Goal: Task Accomplishment & Management: Use online tool/utility

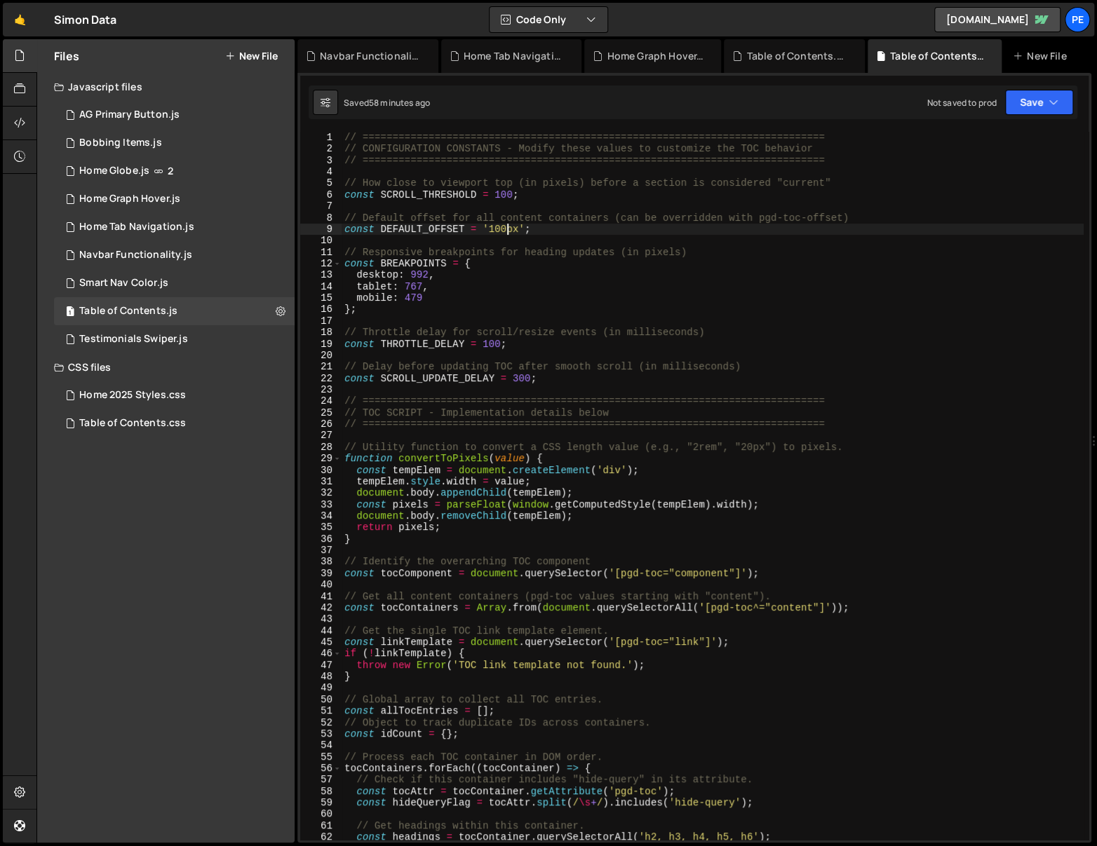
scroll to position [0, 11]
click at [593, 142] on div "// ============================================================================…" at bounding box center [712, 498] width 742 height 732
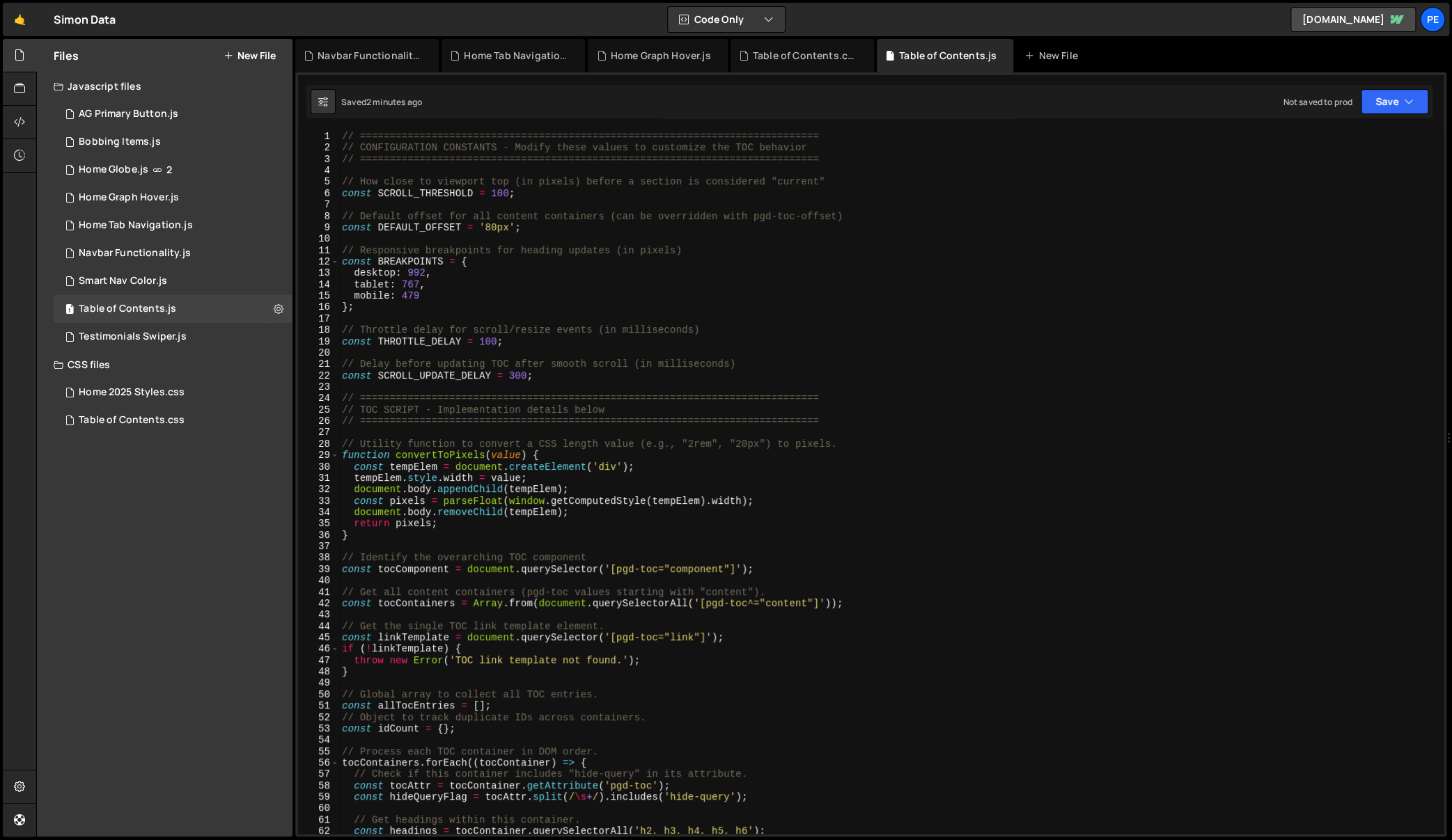
scroll to position [0, 0]
click at [500, 224] on div "// ============================================================================…" at bounding box center [888, 494] width 1099 height 727
type textarea "const DEFAULT_OFFSET = '100px';"
click at [136, 281] on div "Smart Nav Color.js" at bounding box center [122, 281] width 88 height 13
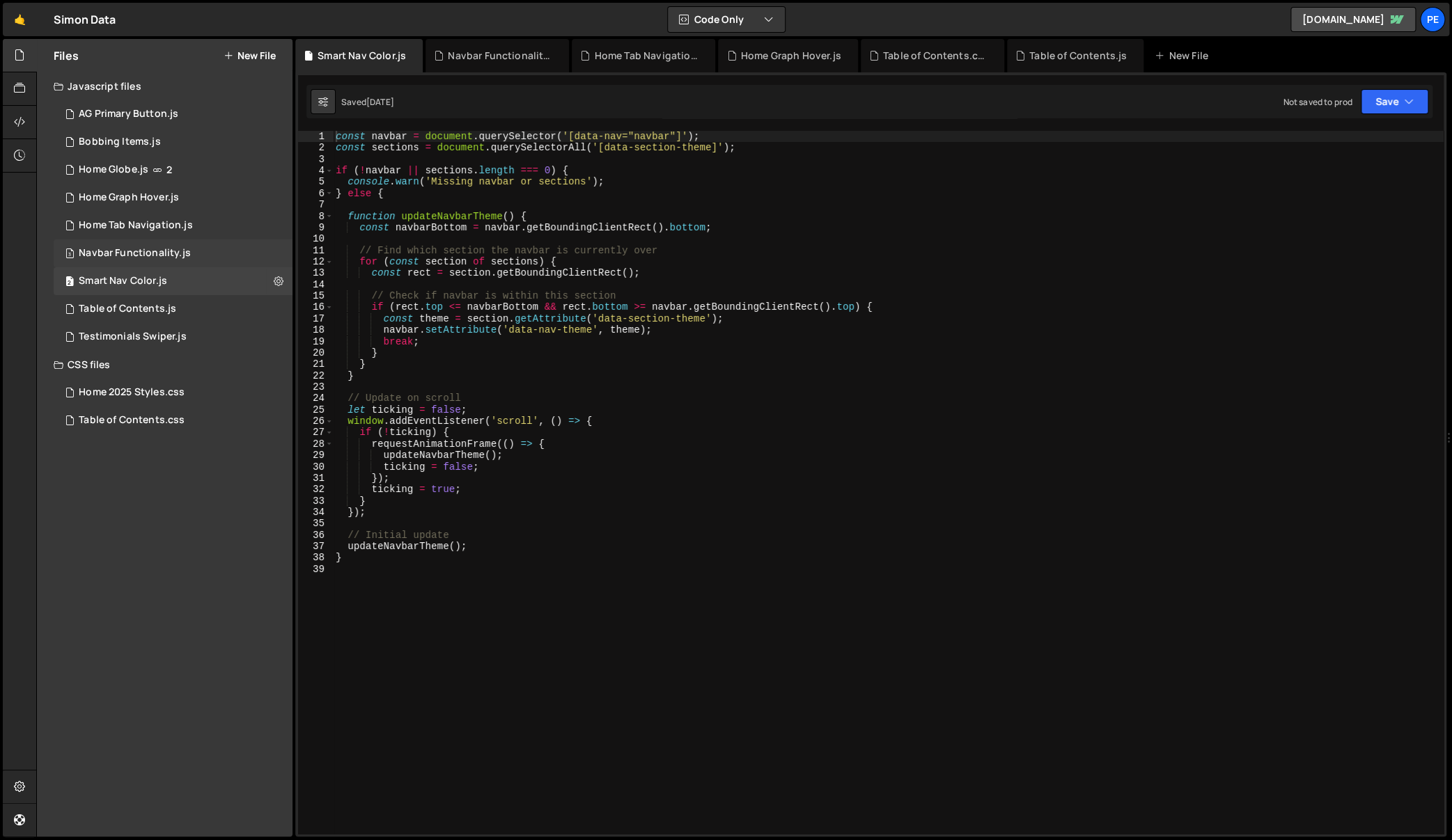
click at [146, 253] on div "Navbar Functionality.js" at bounding box center [134, 253] width 112 height 13
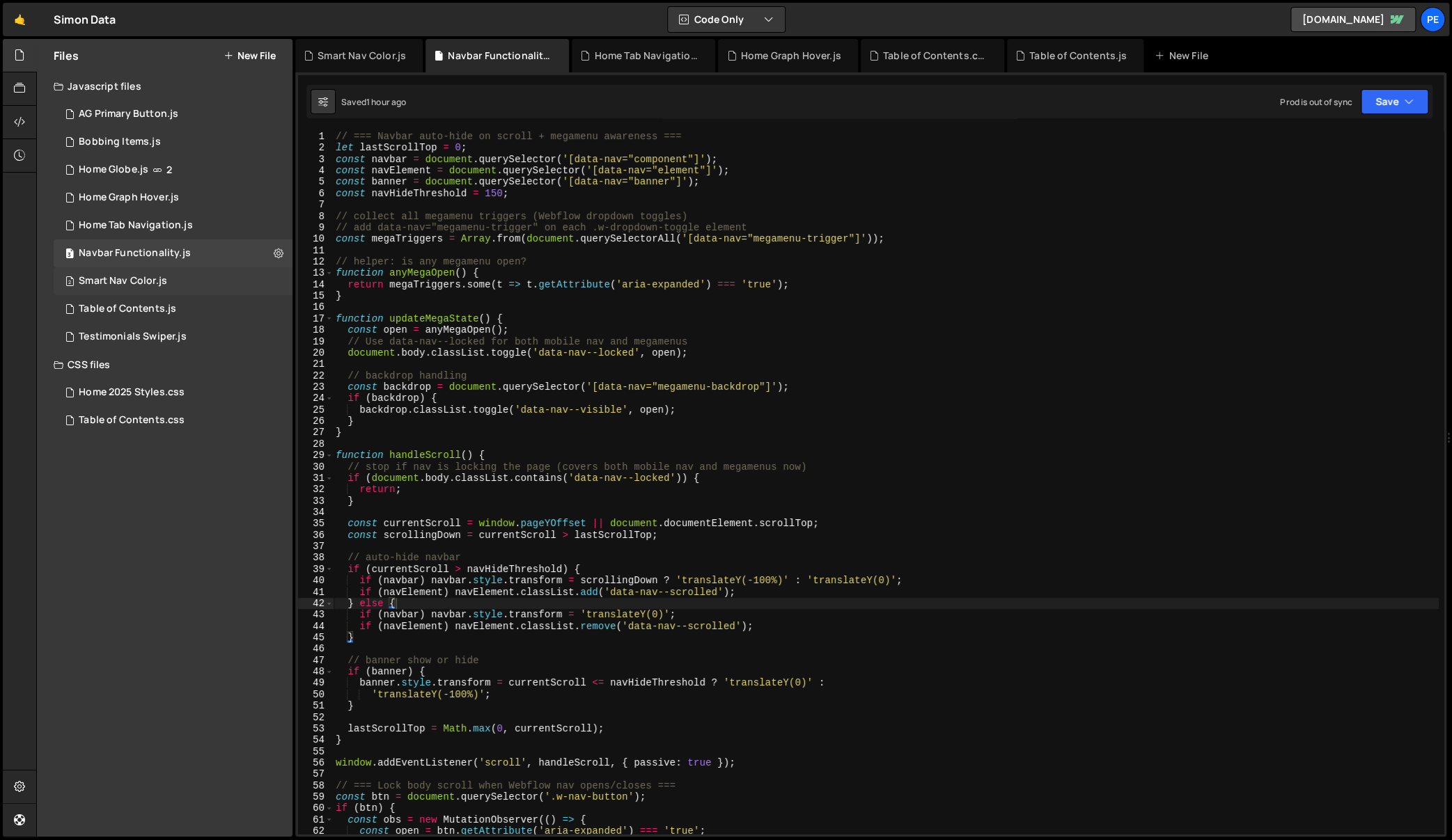
drag, startPoint x: 108, startPoint y: 283, endPoint x: 128, endPoint y: 292, distance: 21.9
click at [108, 283] on div "Smart Nav Color.js" at bounding box center [122, 281] width 88 height 13
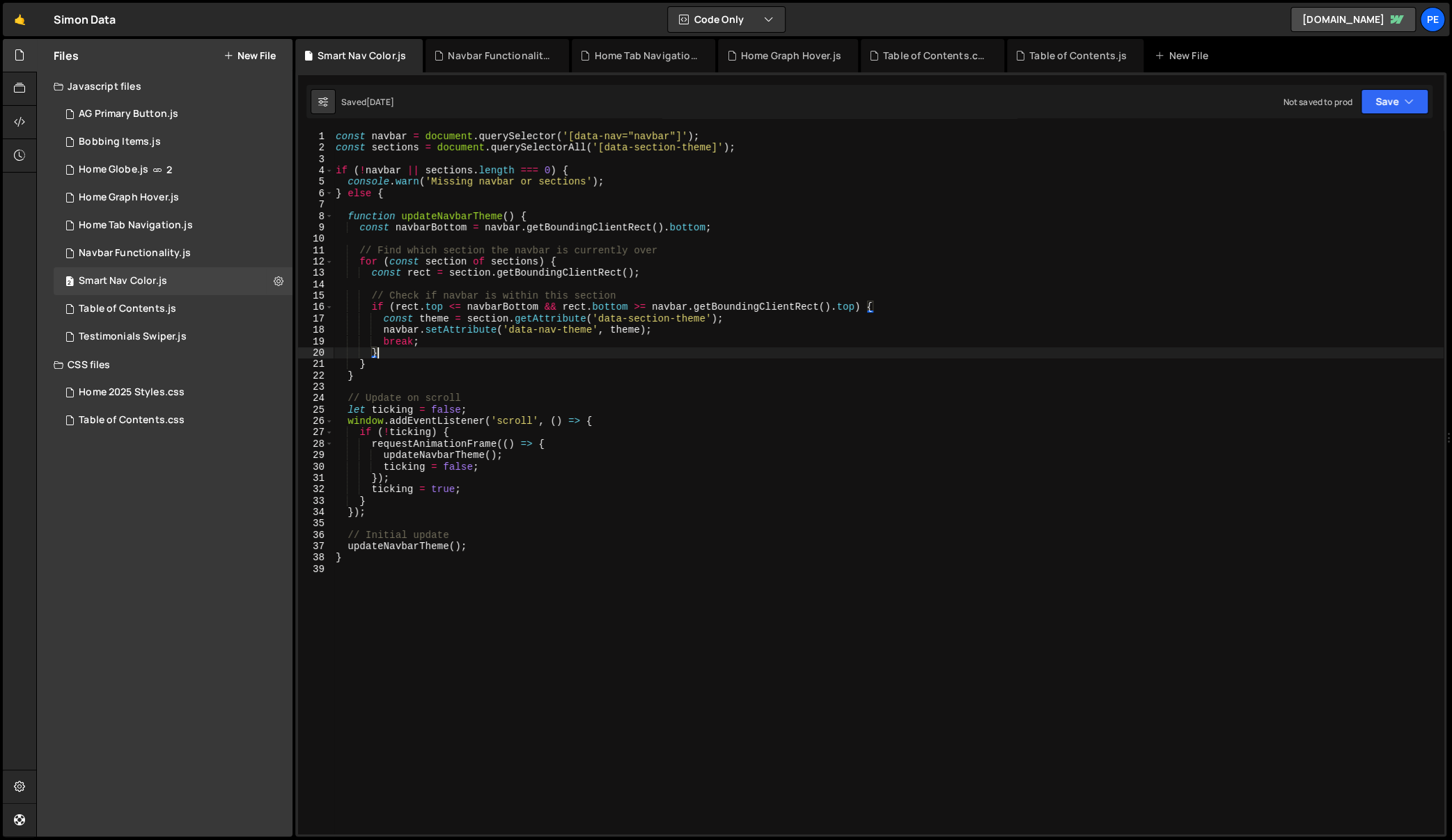
click at [529, 355] on div "const navbar = document . querySelector ( '[data-nav="navbar"]' ) ; const secti…" at bounding box center [888, 494] width 1110 height 727
type textarea "}"
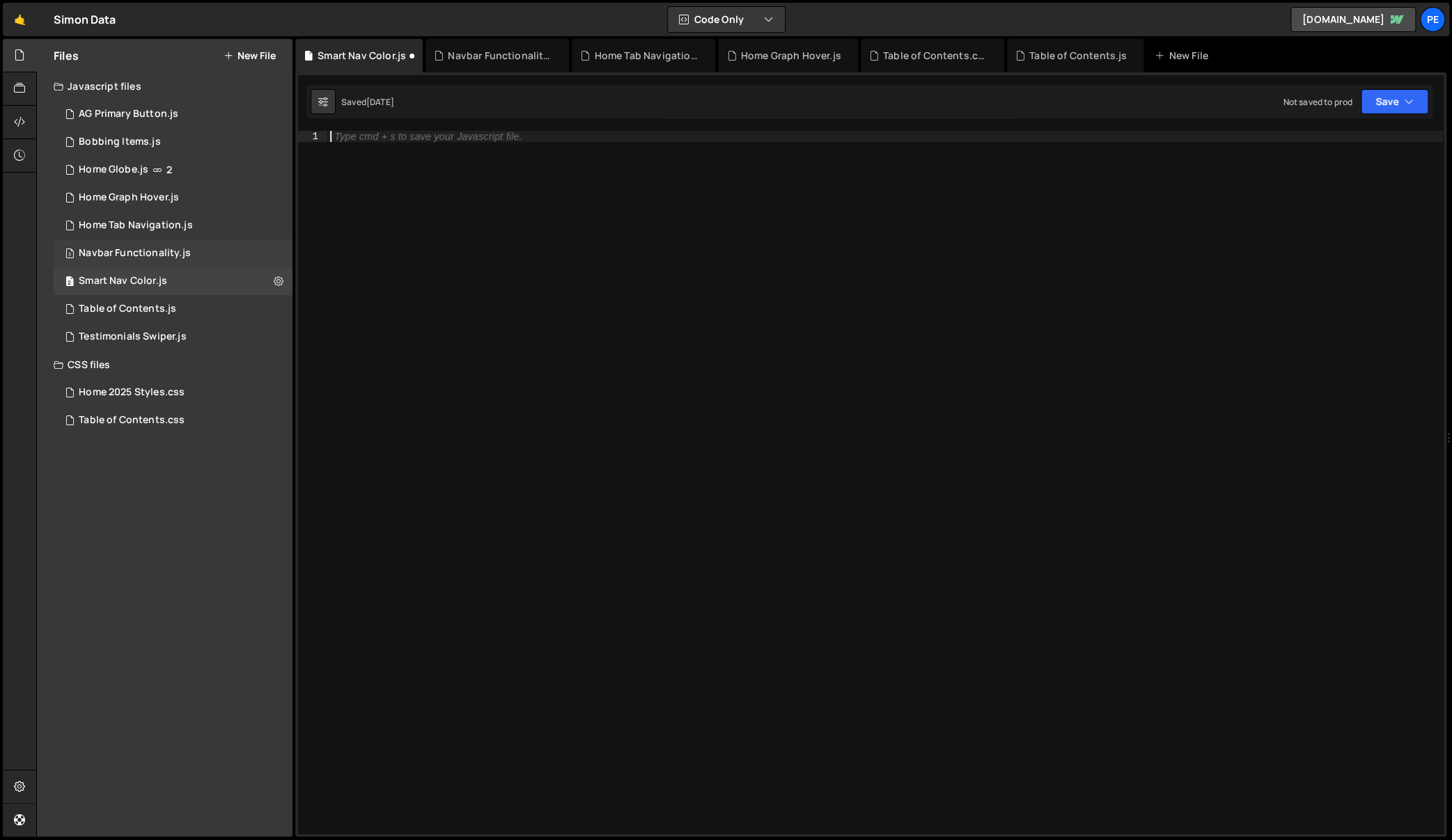
click at [196, 252] on div "3 Navbar Functionality.js 0" at bounding box center [173, 253] width 238 height 28
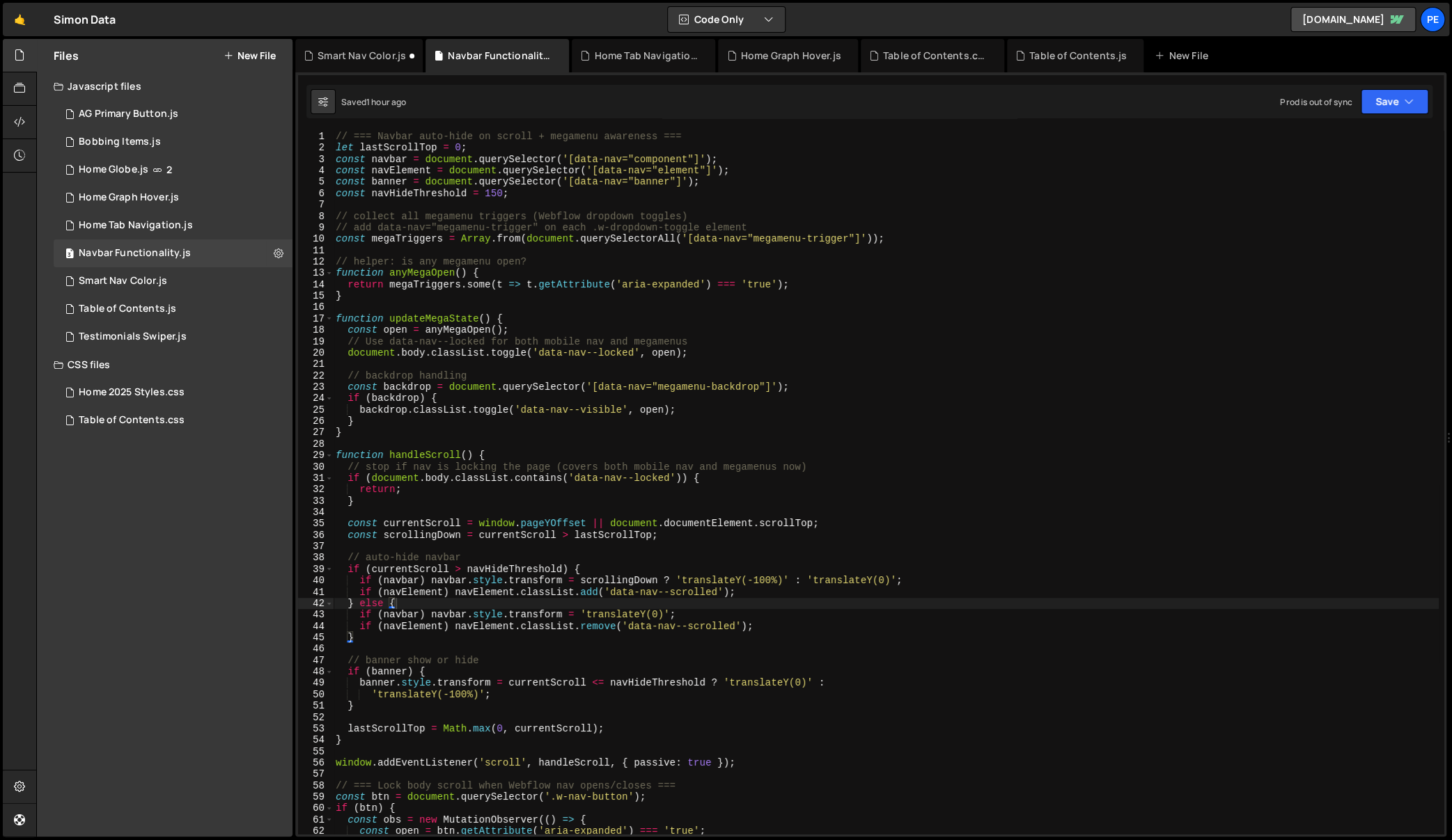
click at [505, 441] on div "// === Navbar auto-hide on scroll + megamenu awareness === let lastScrollTop = …" at bounding box center [885, 494] width 1105 height 727
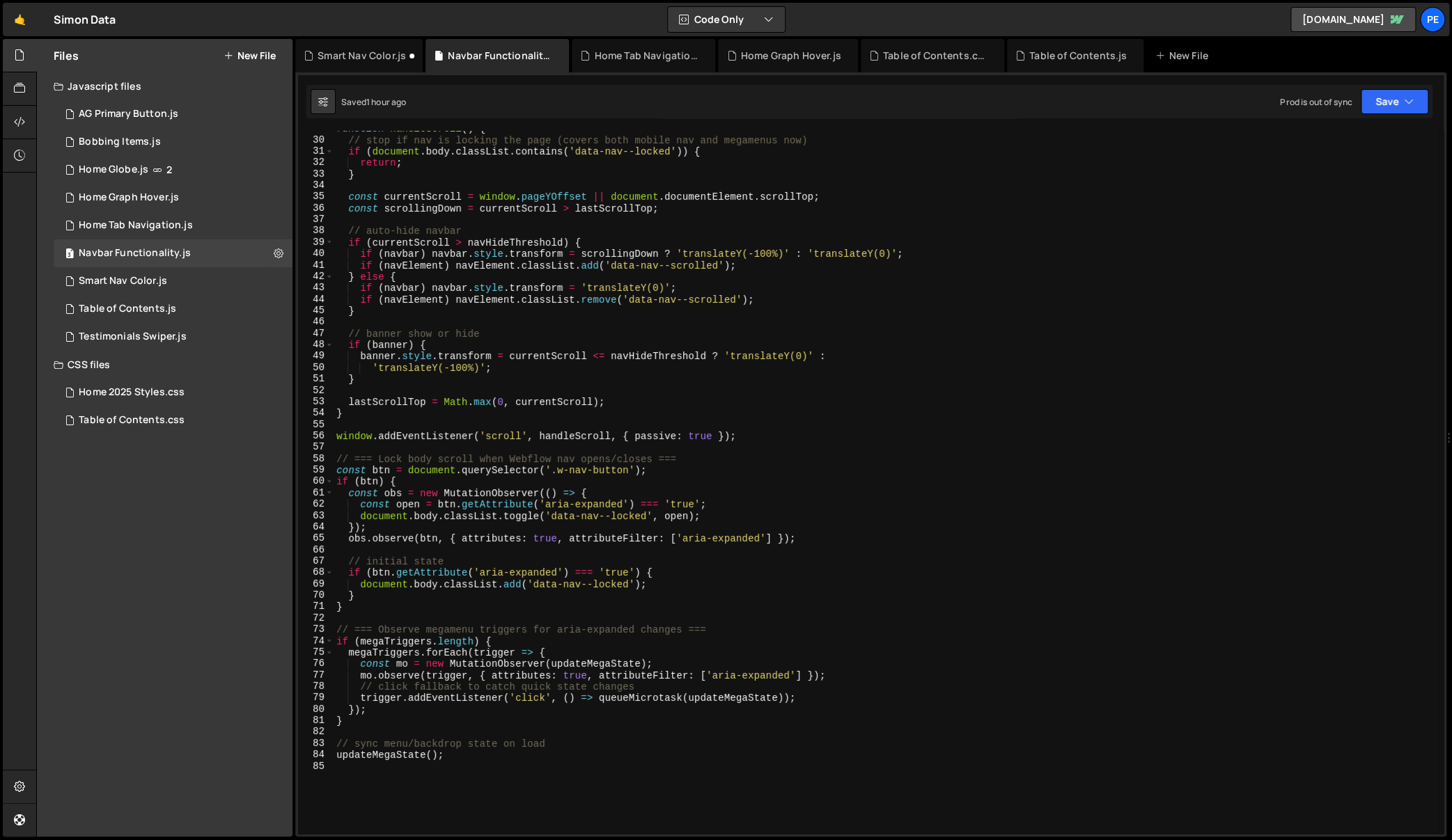
scroll to position [611, 0]
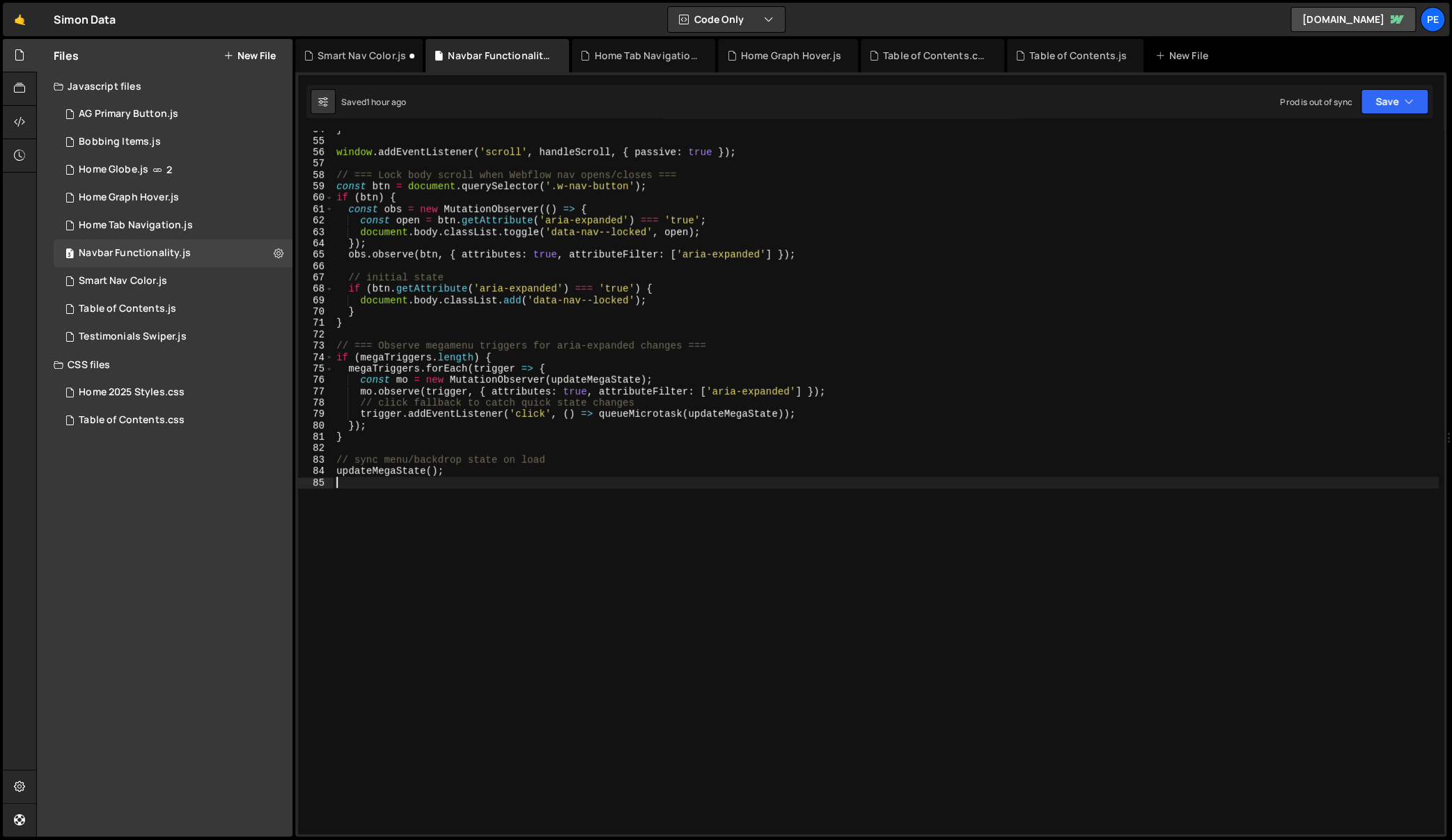
click at [529, 618] on div "} window . addEventListener ( 'scroll' , handleScroll , { passive : true }) ; /…" at bounding box center [886, 488] width 1105 height 727
type textarea "/* */"
paste textarea "/* */"
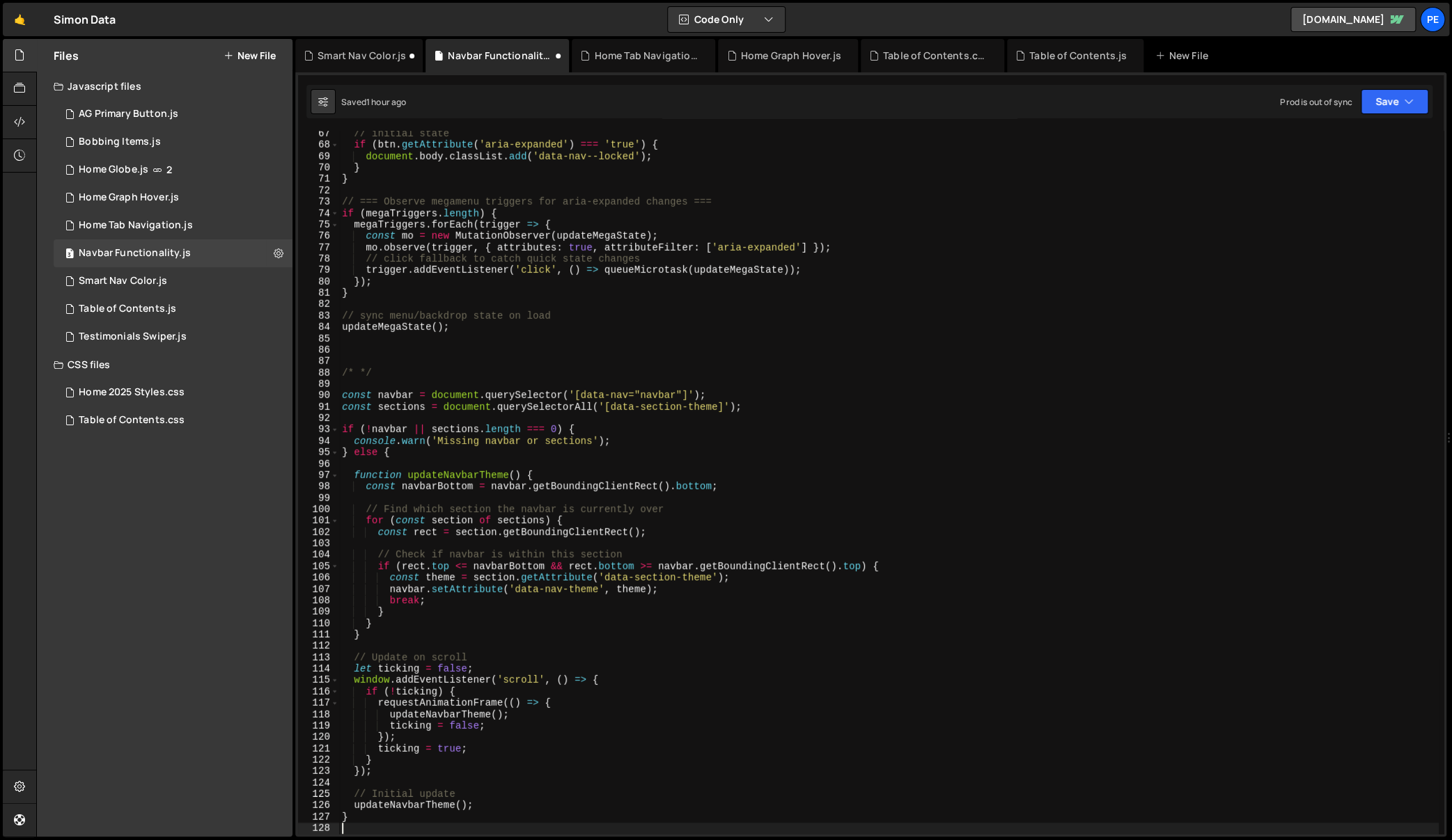
scroll to position [754, 0]
click at [356, 370] on div "// initial state if ( btn . getAttribute ( 'aria-expanded' ) === 'true' ) { doc…" at bounding box center [888, 491] width 1099 height 727
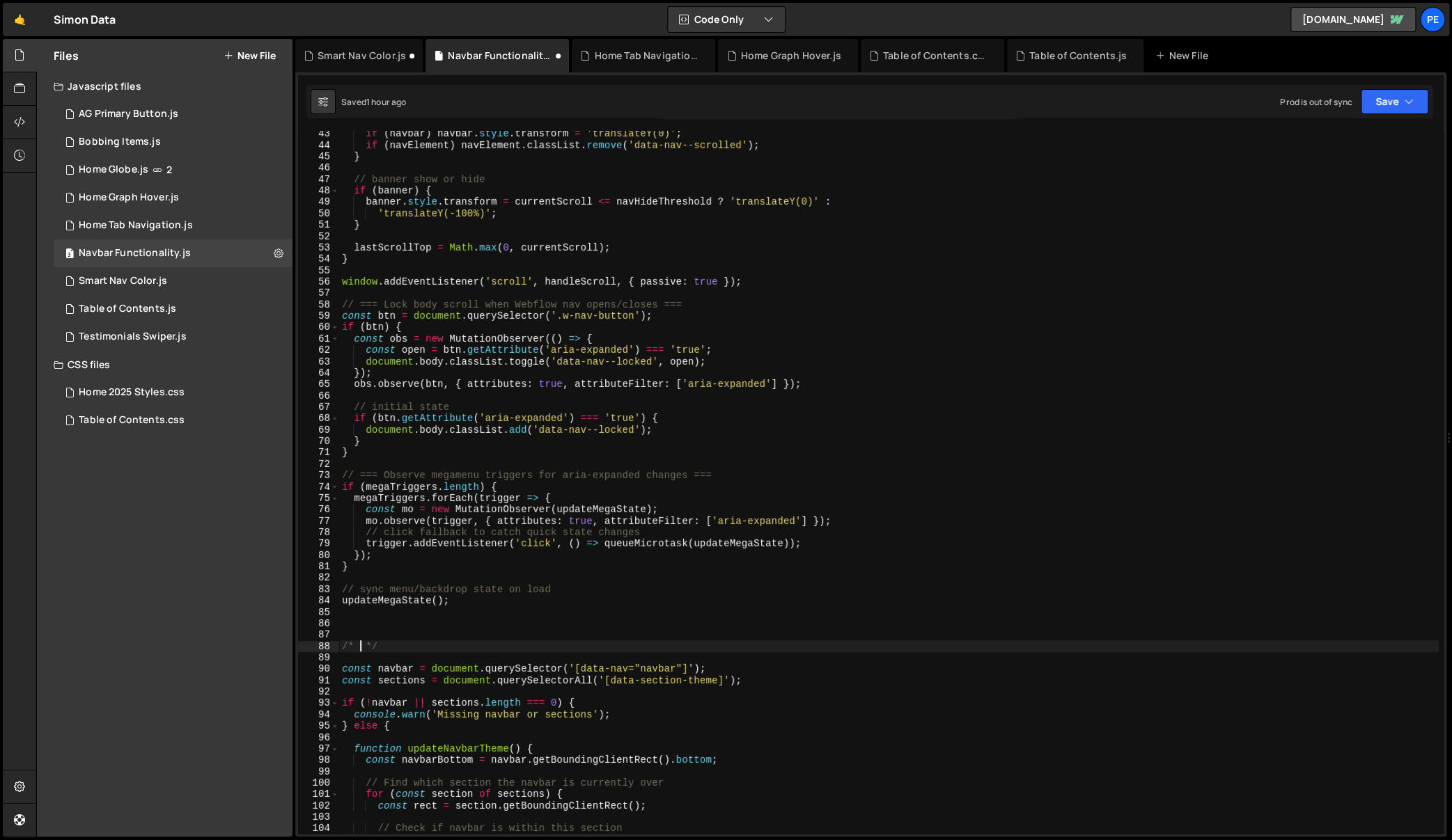
scroll to position [0, 0]
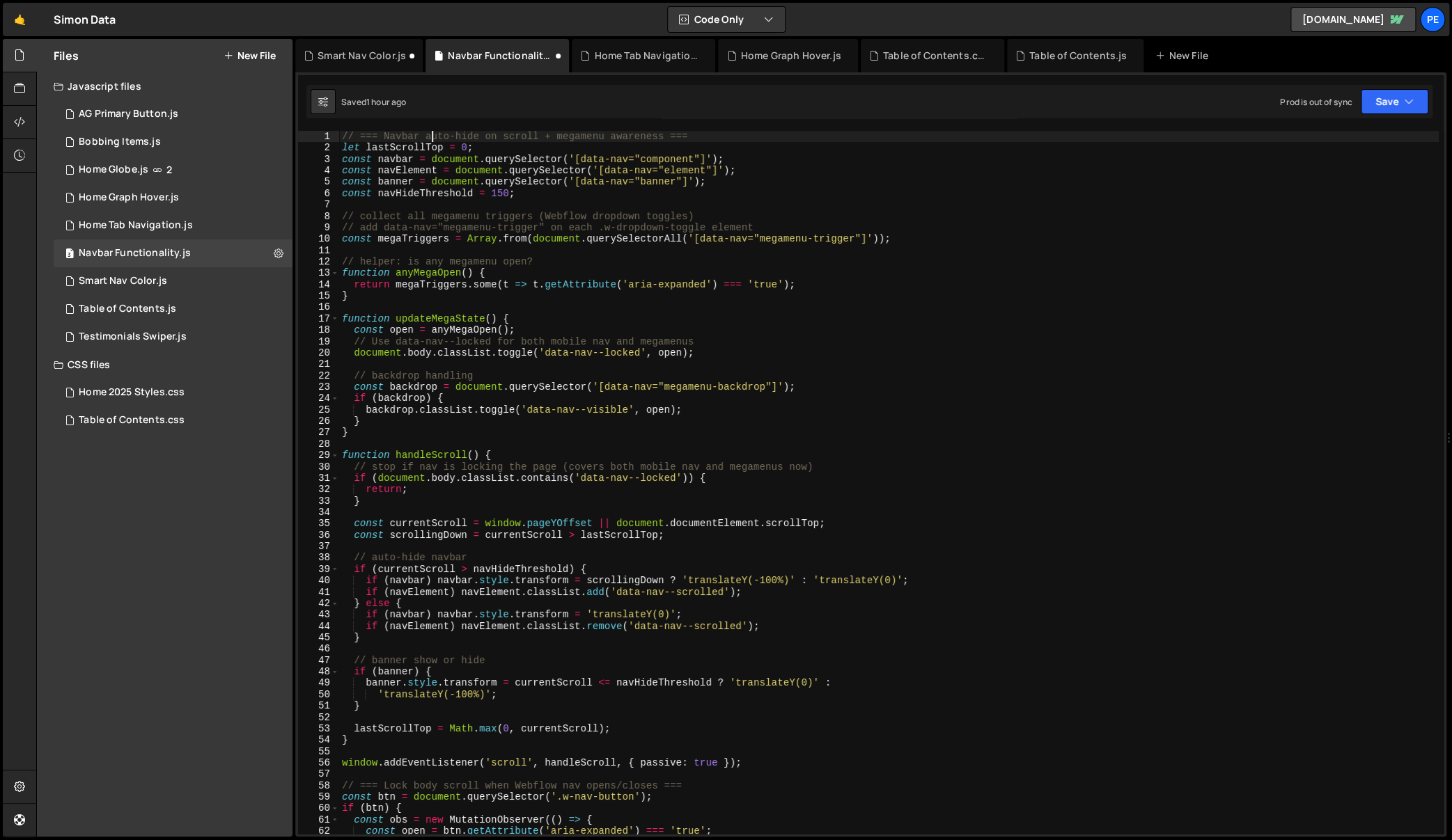
click at [430, 132] on div "// === Navbar auto-hide on scroll + megamenu awareness === let lastScrollTop = …" at bounding box center [888, 494] width 1099 height 727
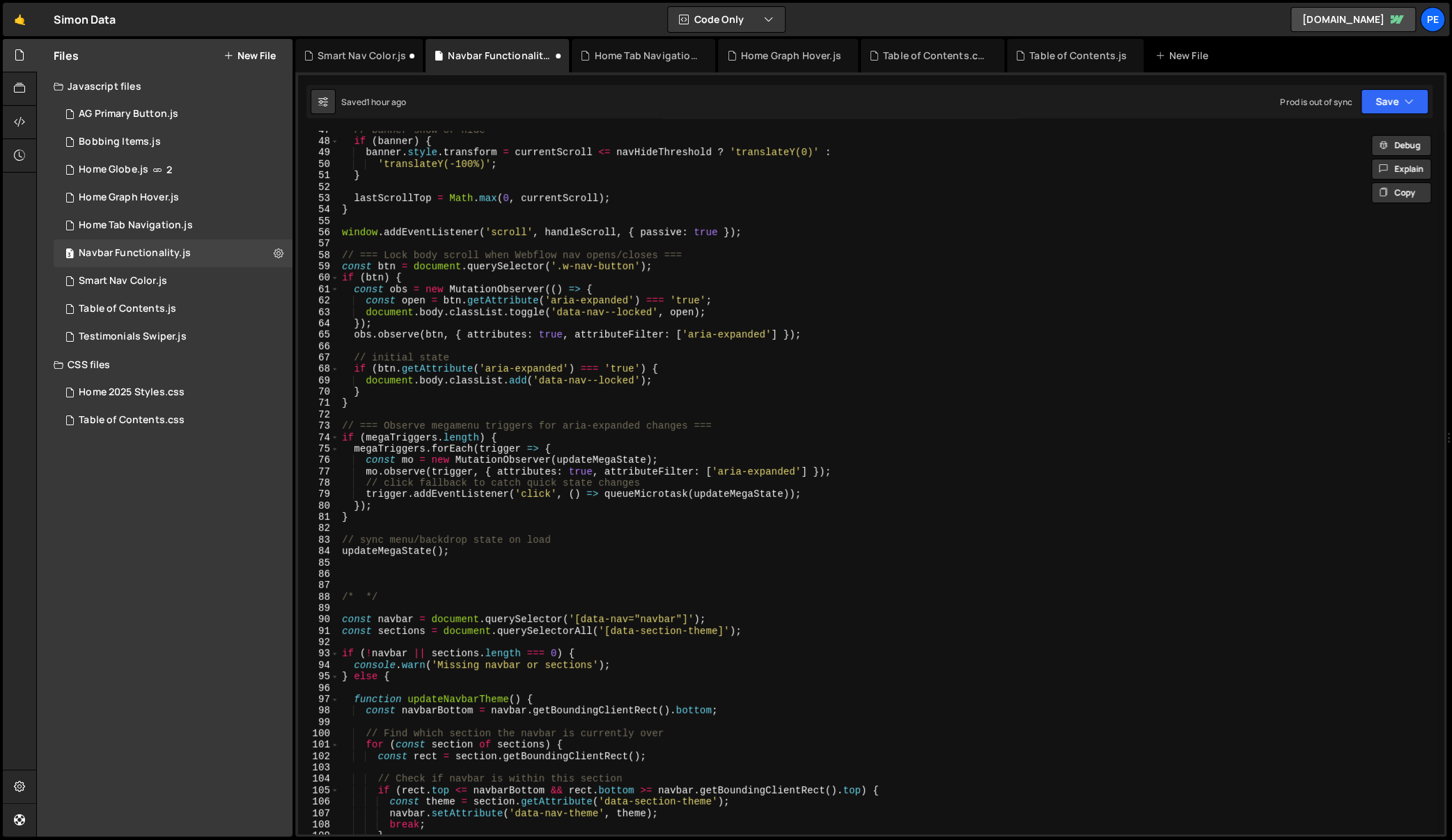
scroll to position [560, 0]
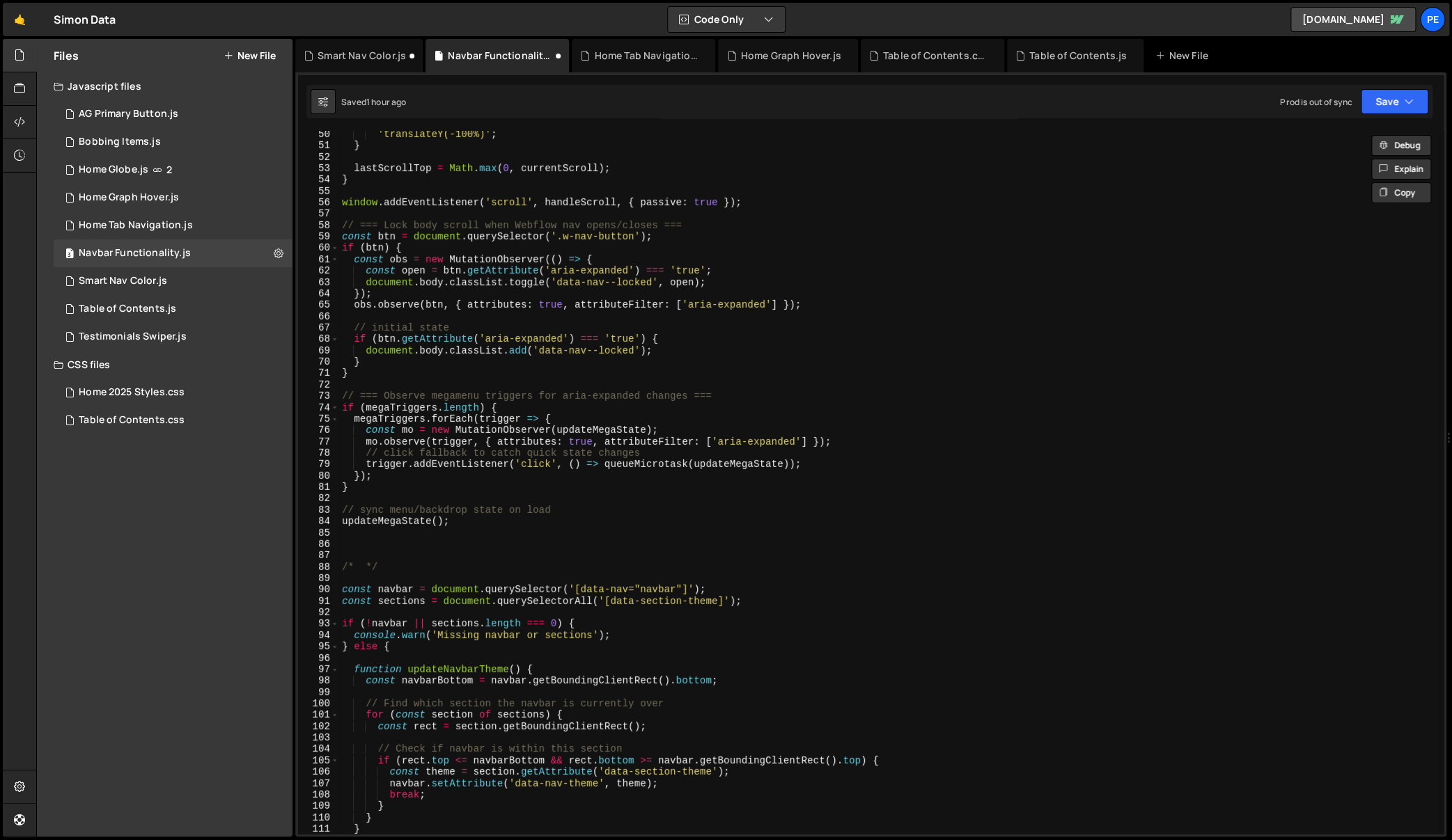
click at [367, 567] on div "'translateY(-100%)' ; } lastScrollTop = Math . max ( 0 , currentScroll ) ; } wi…" at bounding box center [888, 492] width 1099 height 727
type textarea "/* */"
paste textarea
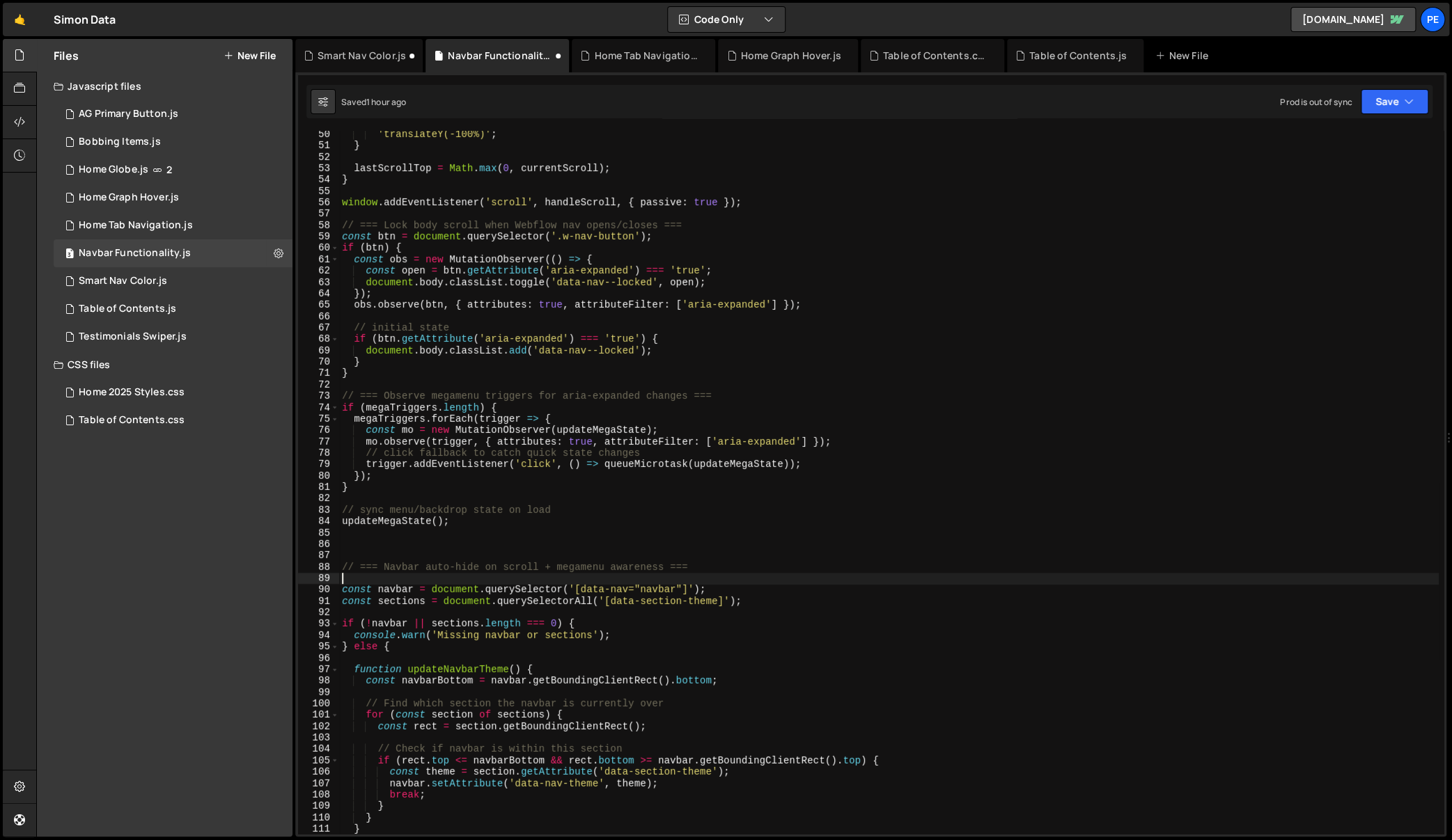
scroll to position [0, 0]
click at [389, 562] on div "'translateY(-100%)' ; } lastScrollTop = Math . max ( 0 , currentScroll ) ; } wi…" at bounding box center [888, 492] width 1099 height 727
type textarea "}"
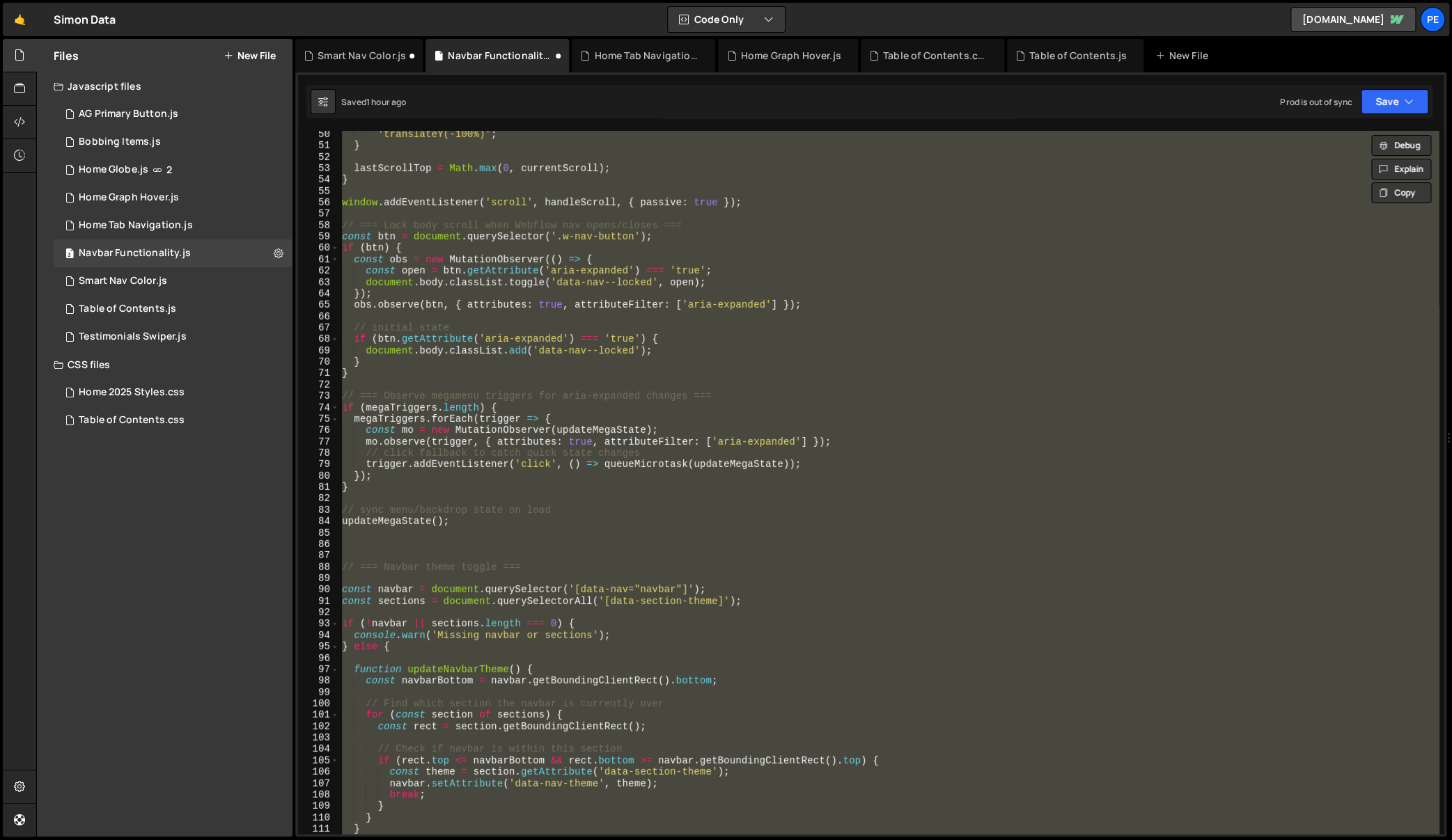
scroll to position [1072, 0]
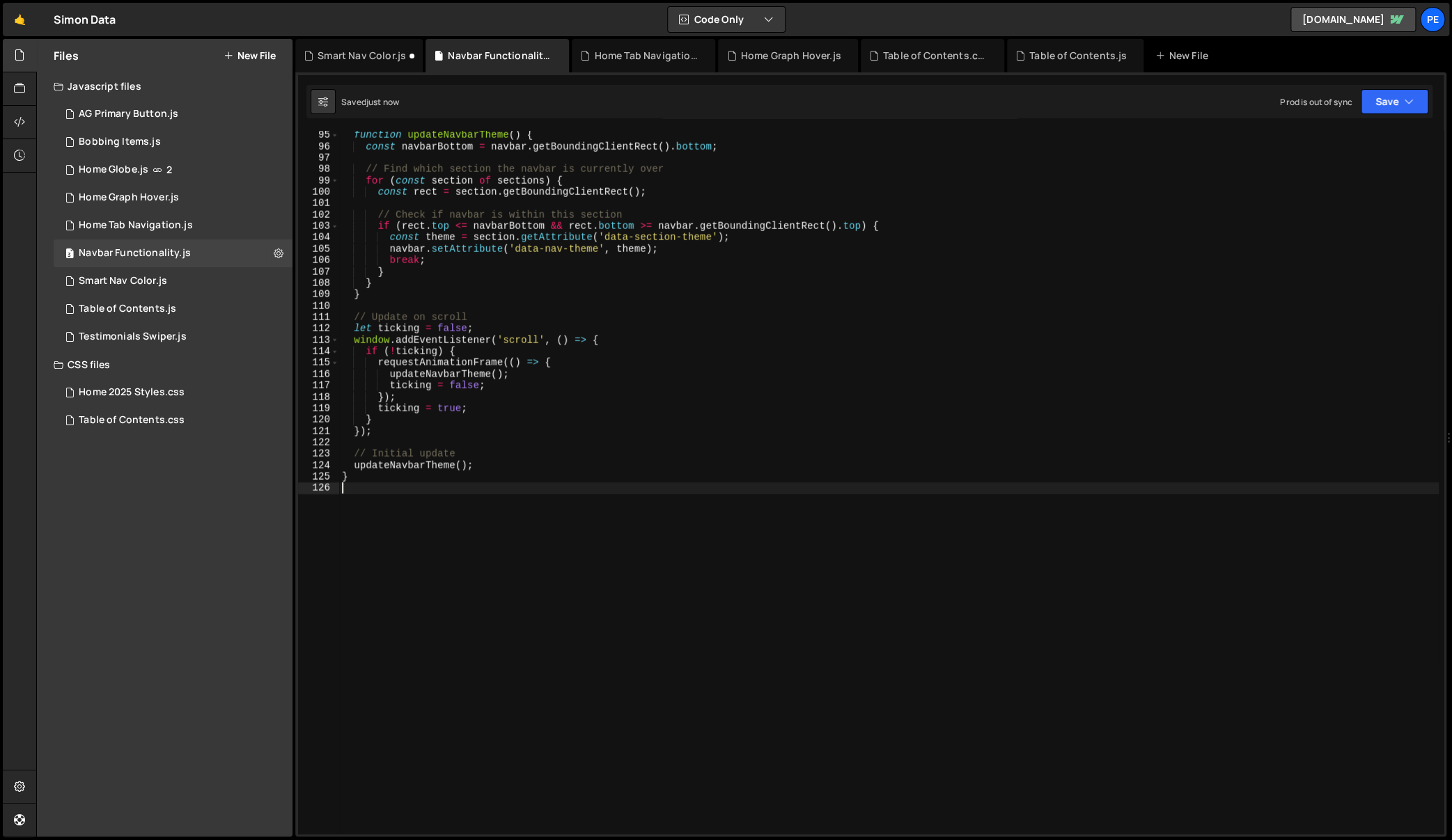
click at [487, 328] on div "function updateNavbarTheme ( ) { const navbarBottom = navbar . getBoundingClien…" at bounding box center [888, 492] width 1099 height 727
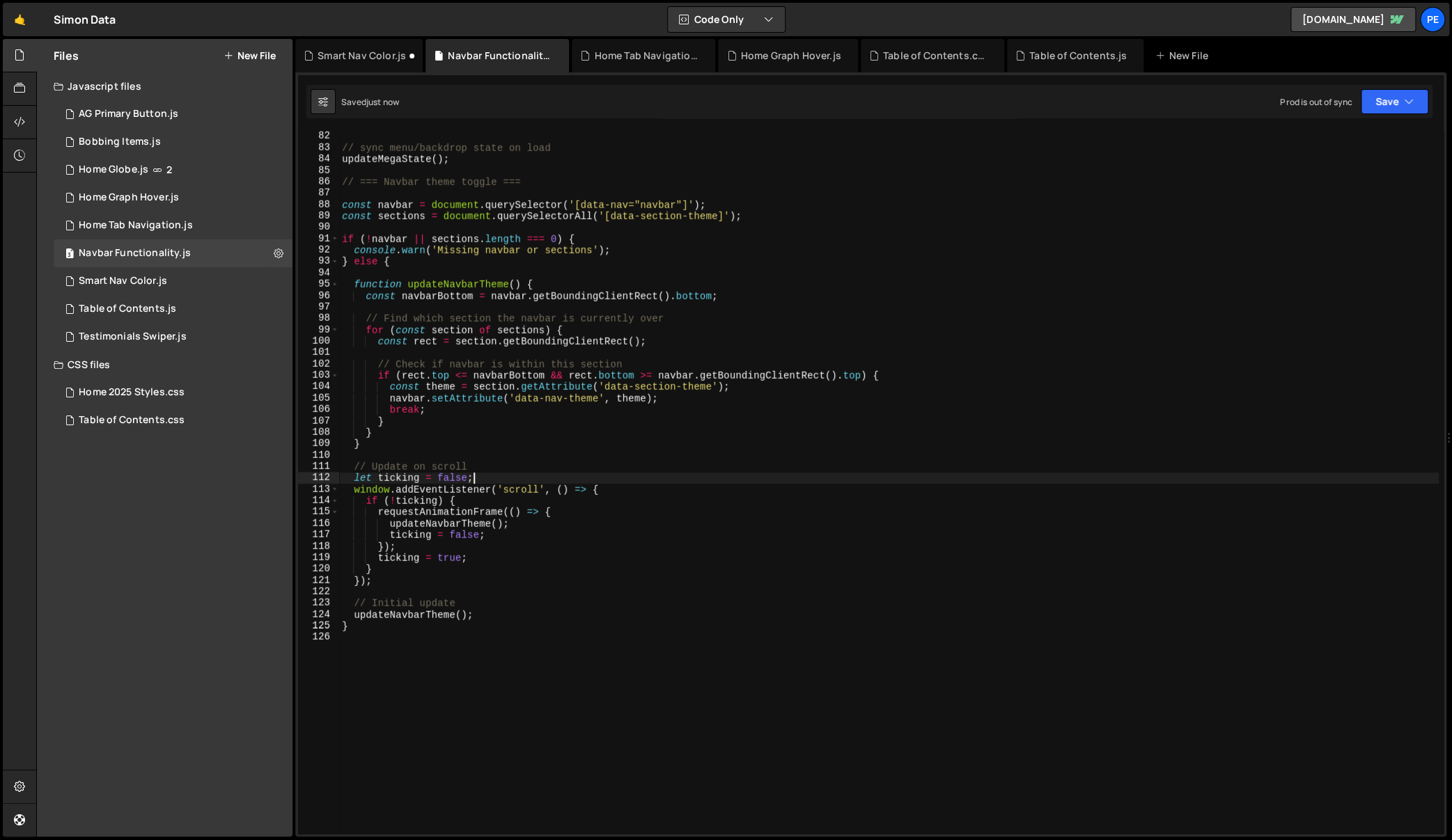
scroll to position [795, 0]
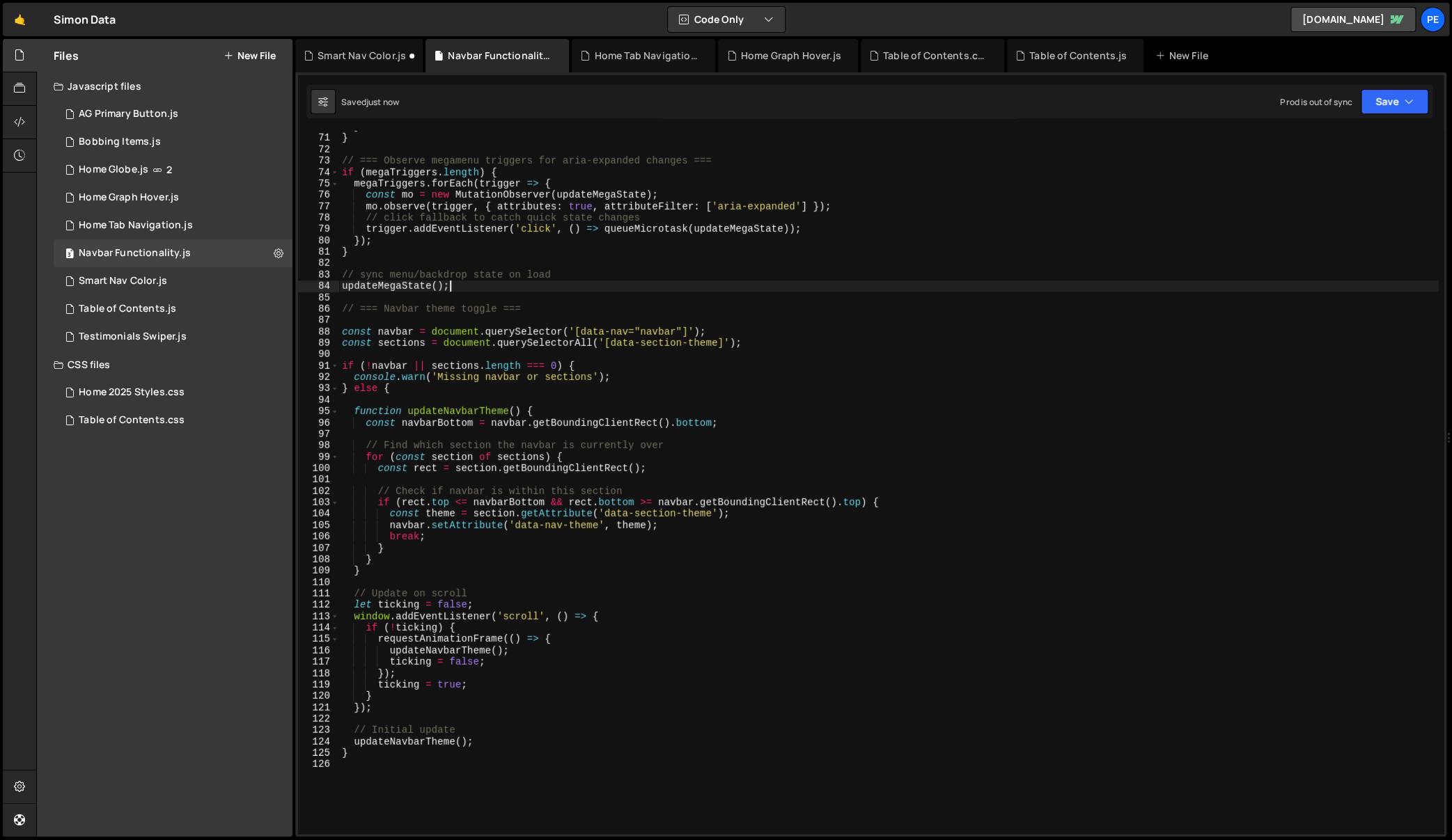
click at [521, 290] on div "} } // === Observe megamenu triggers for aria-expanded changes === if ( megaTri…" at bounding box center [888, 485] width 1099 height 727
click at [241, 278] on div "2 Smart Nav Color.js 0" at bounding box center [173, 281] width 238 height 28
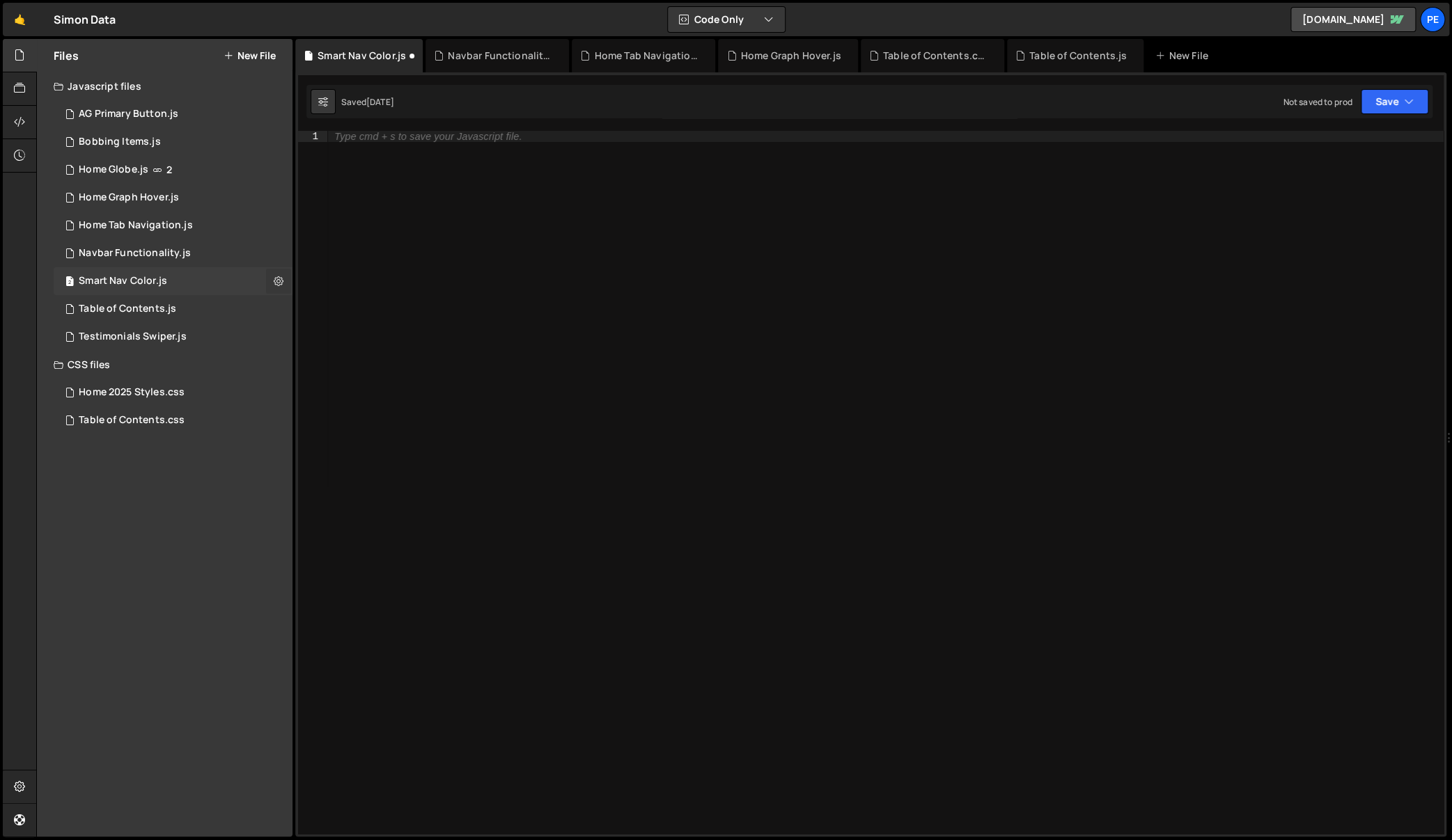
click at [278, 278] on icon at bounding box center [279, 280] width 10 height 13
click at [349, 360] on button "Delete File" at bounding box center [363, 366] width 136 height 28
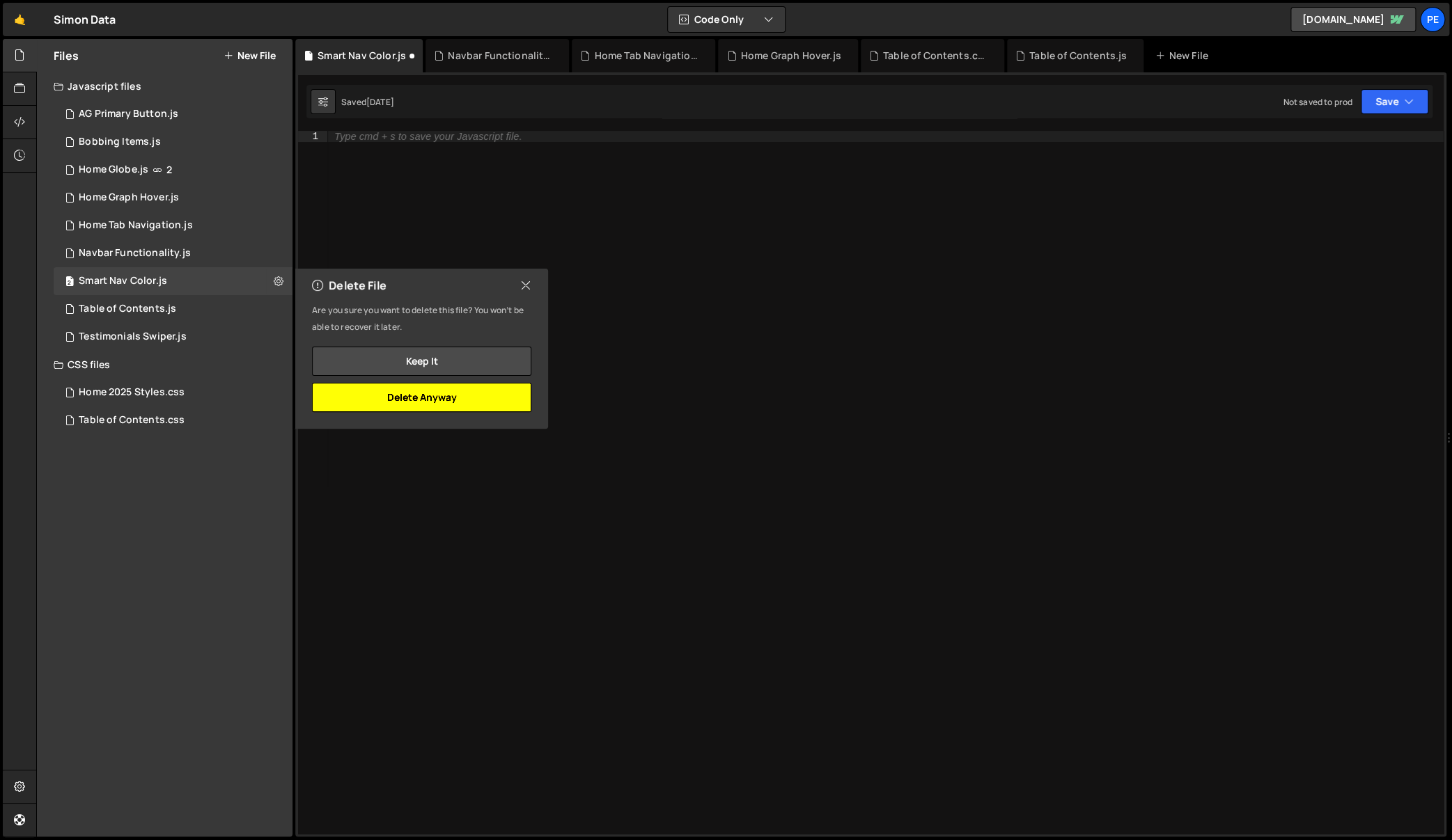
click at [472, 389] on button "Delete Anyway" at bounding box center [421, 397] width 219 height 29
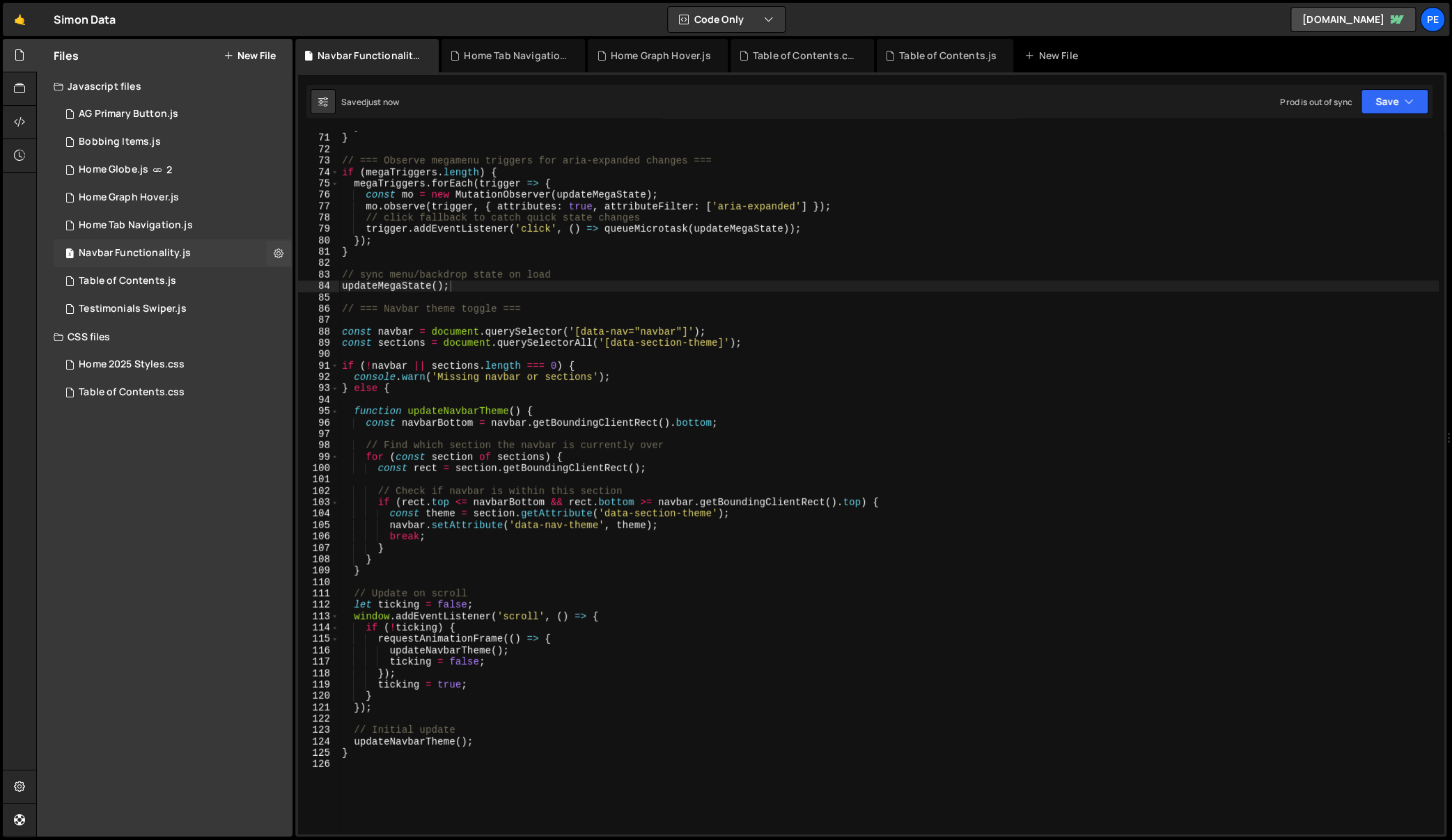
click at [157, 250] on div "Navbar Functionality.js" at bounding box center [134, 253] width 112 height 13
click at [555, 342] on div "} } // === Observe megamenu triggers for aria-expanded changes === if ( megaTri…" at bounding box center [888, 485] width 1099 height 727
type textarea "}"
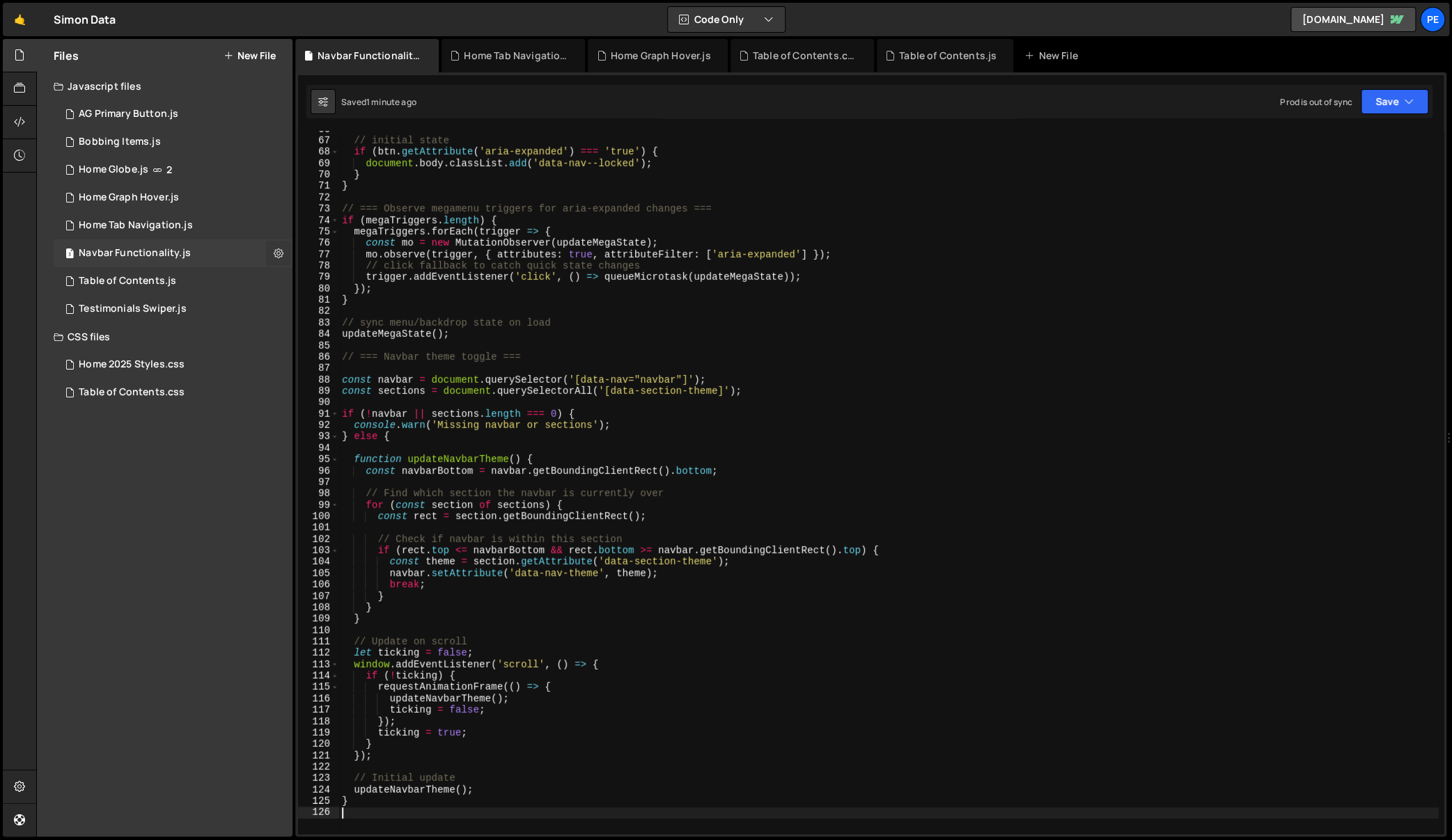
click at [274, 248] on icon at bounding box center [279, 252] width 10 height 13
type input "Navbar Functionality"
radio input "true"
checkbox input "true"
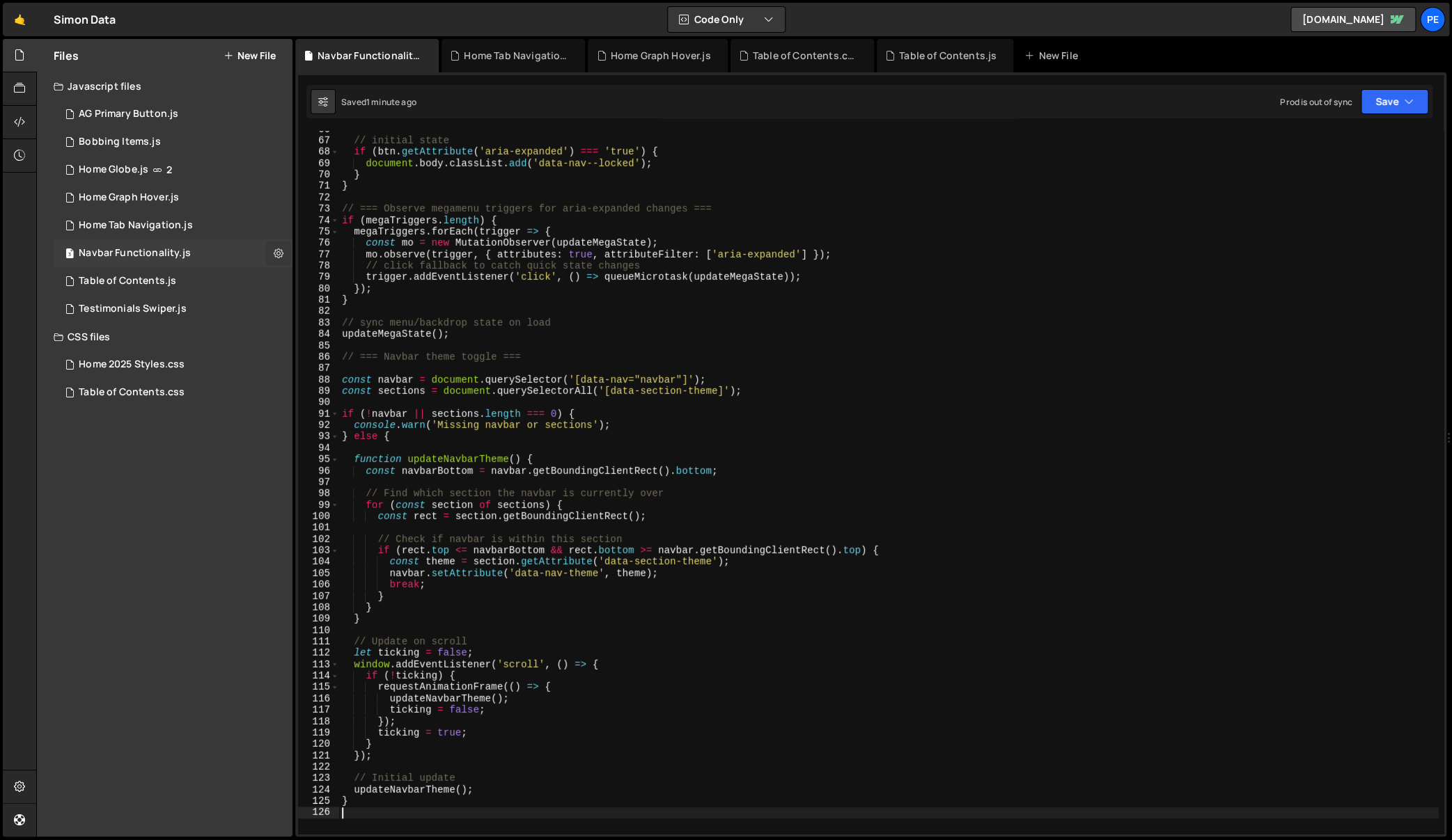
checkbox input "true"
click at [356, 276] on button "Edit File Settings" at bounding box center [363, 283] width 136 height 28
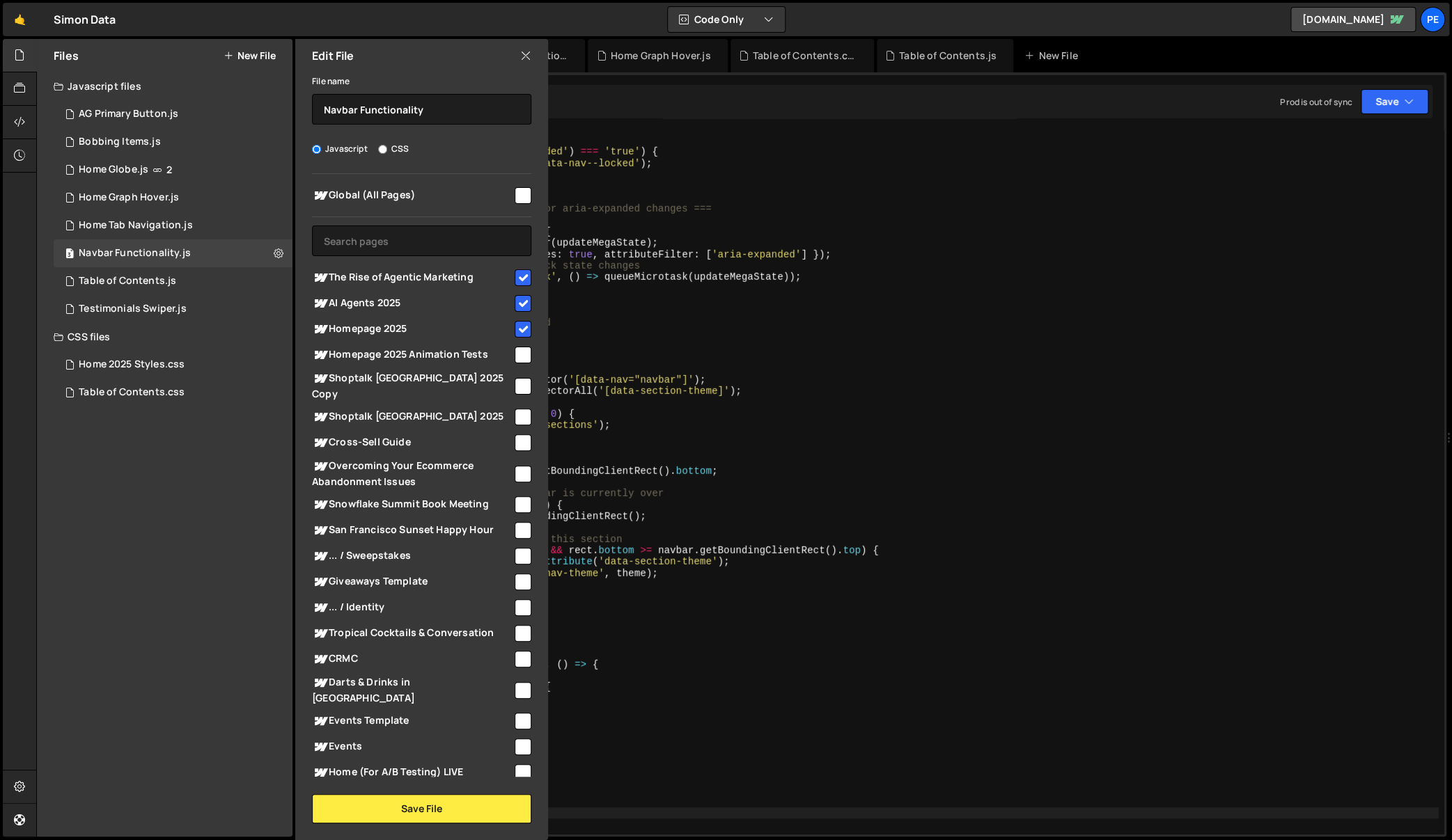
click at [527, 53] on icon at bounding box center [525, 55] width 11 height 15
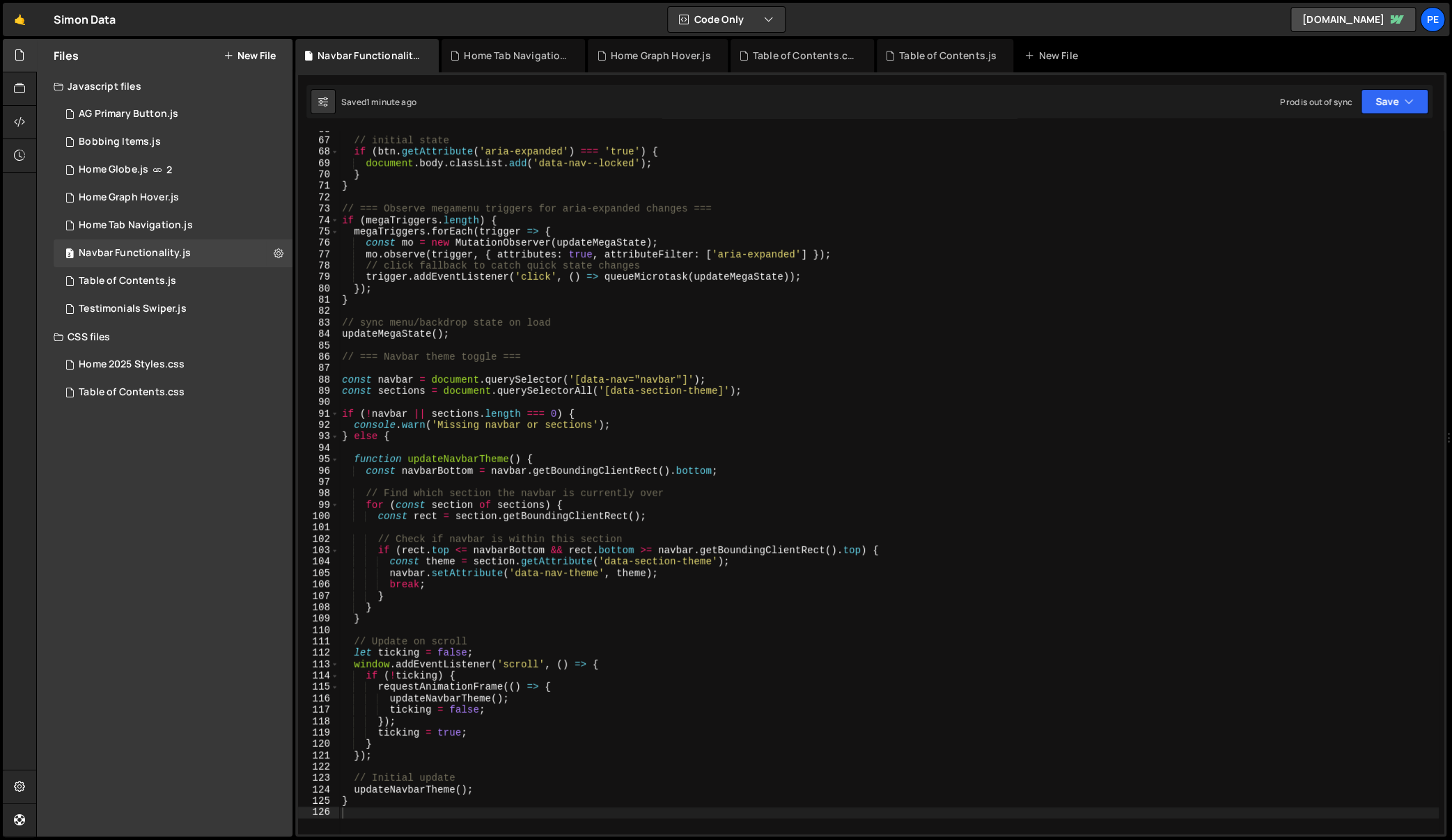
click at [808, 339] on div "// initial state if ( btn . getAttribute ( 'aria-expanded' ) === 'true' ) { doc…" at bounding box center [888, 488] width 1099 height 727
drag, startPoint x: 668, startPoint y: 274, endPoint x: 654, endPoint y: 280, distance: 15.2
click at [668, 274] on div "// initial state if ( btn . getAttribute ( 'aria-expanded' ) === 'true' ) { doc…" at bounding box center [888, 488] width 1099 height 727
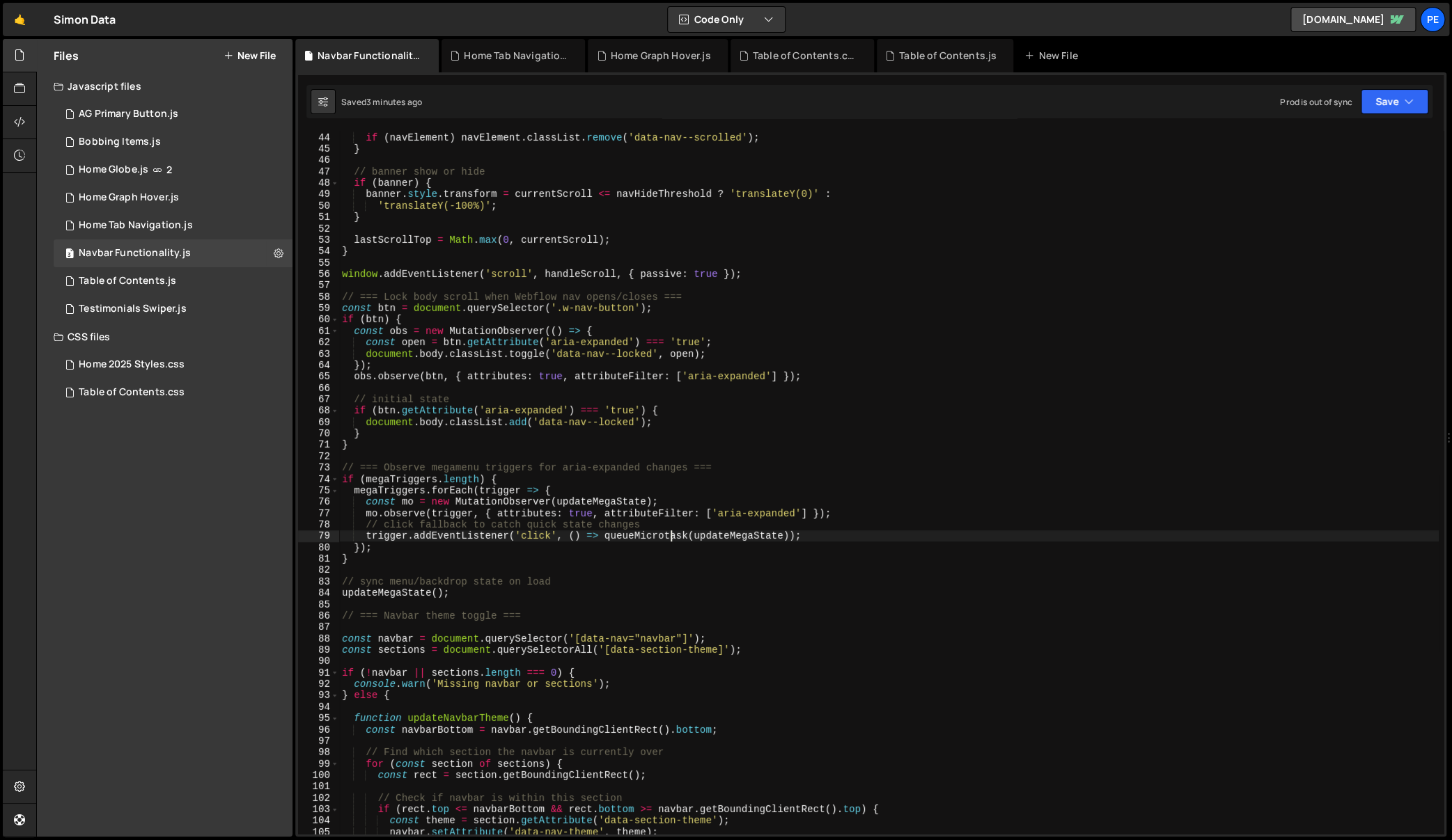
scroll to position [0, 0]
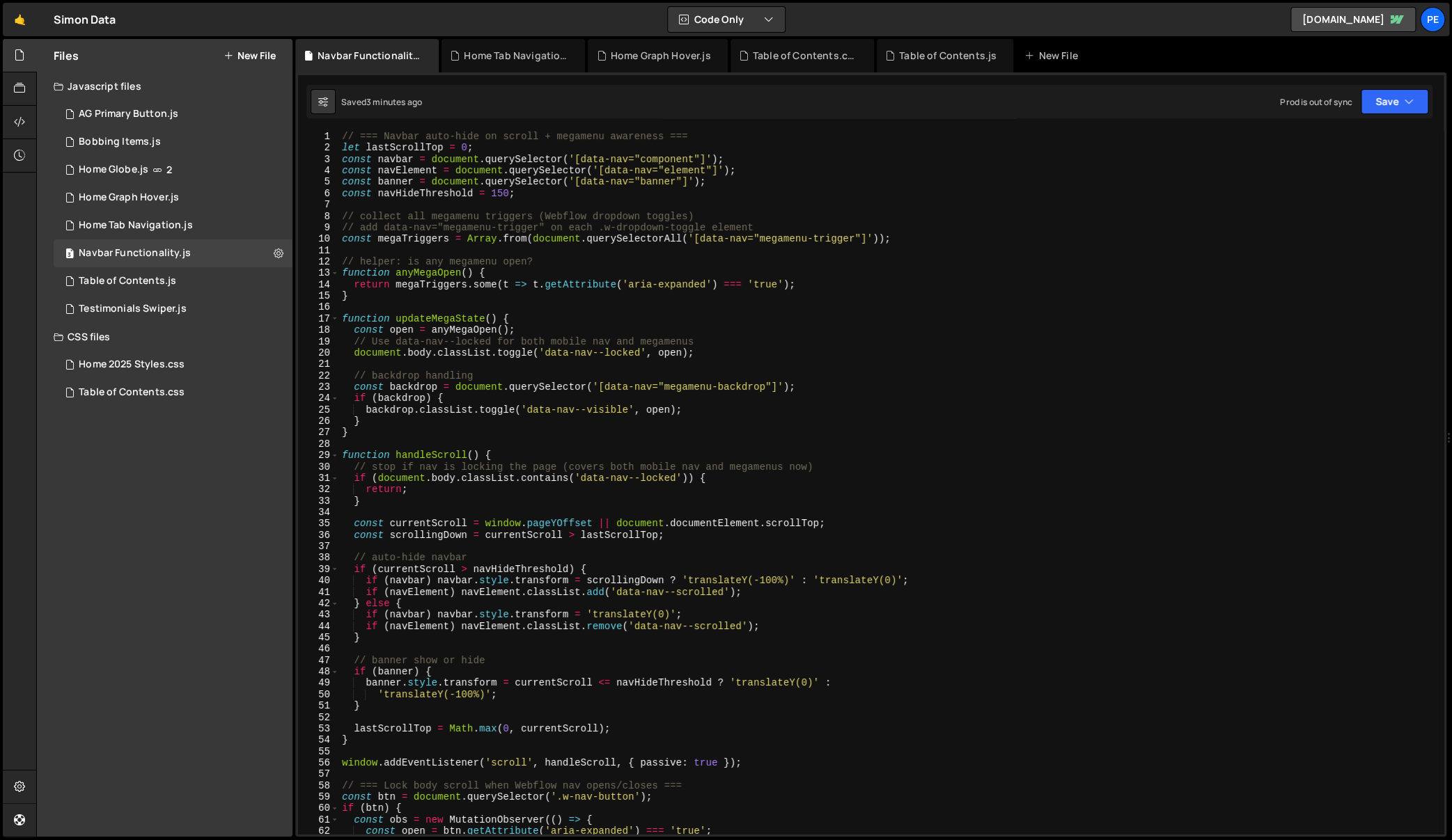
click at [460, 211] on div "// === Navbar auto-hide on scroll + megamenu awareness === let lastScrollTop = …" at bounding box center [888, 494] width 1099 height 727
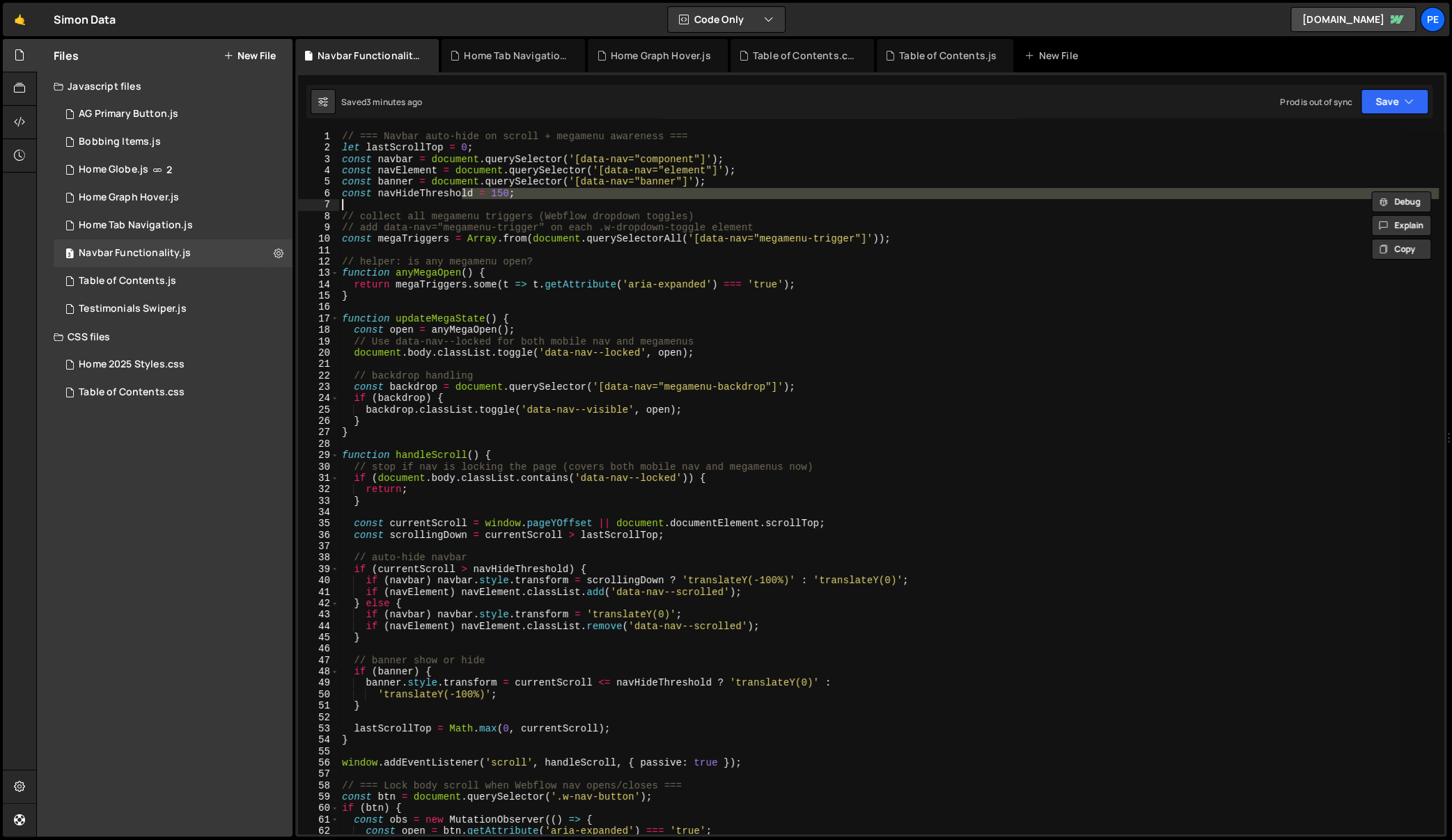
click at [544, 193] on div "// === Navbar auto-hide on scroll + megamenu awareness === let lastScrollTop = …" at bounding box center [888, 483] width 1099 height 703
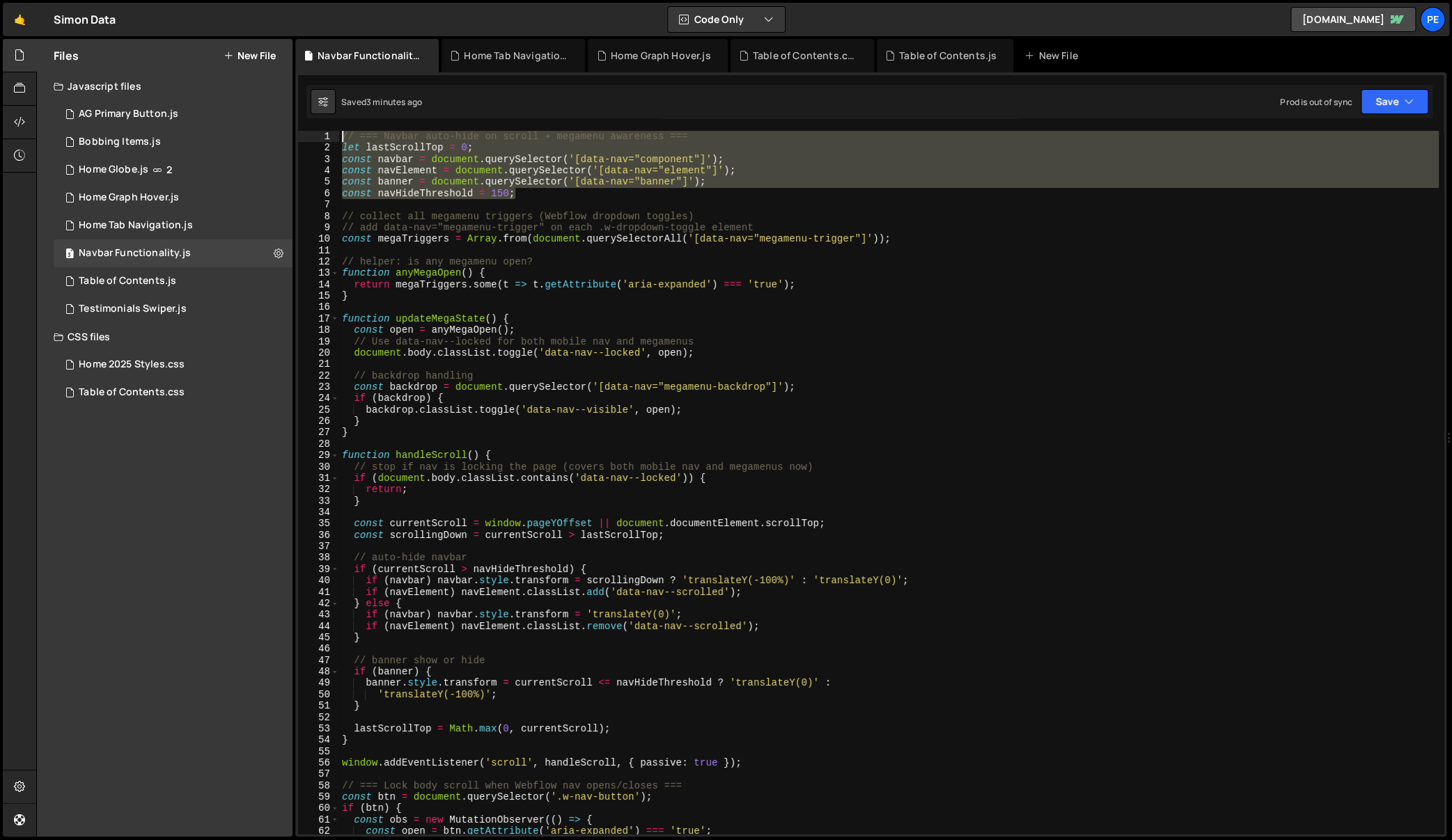
drag, startPoint x: 530, startPoint y: 197, endPoint x: 339, endPoint y: 134, distance: 201.1
click at [332, 136] on div "const navHideThreshold = 150; 1 2 3 4 5 6 7 8 9 10 11 12 13 14 15 16 17 18 19 2…" at bounding box center [870, 483] width 1145 height 703
paste textarea "const navHideThreshold = 15"
paste textarea
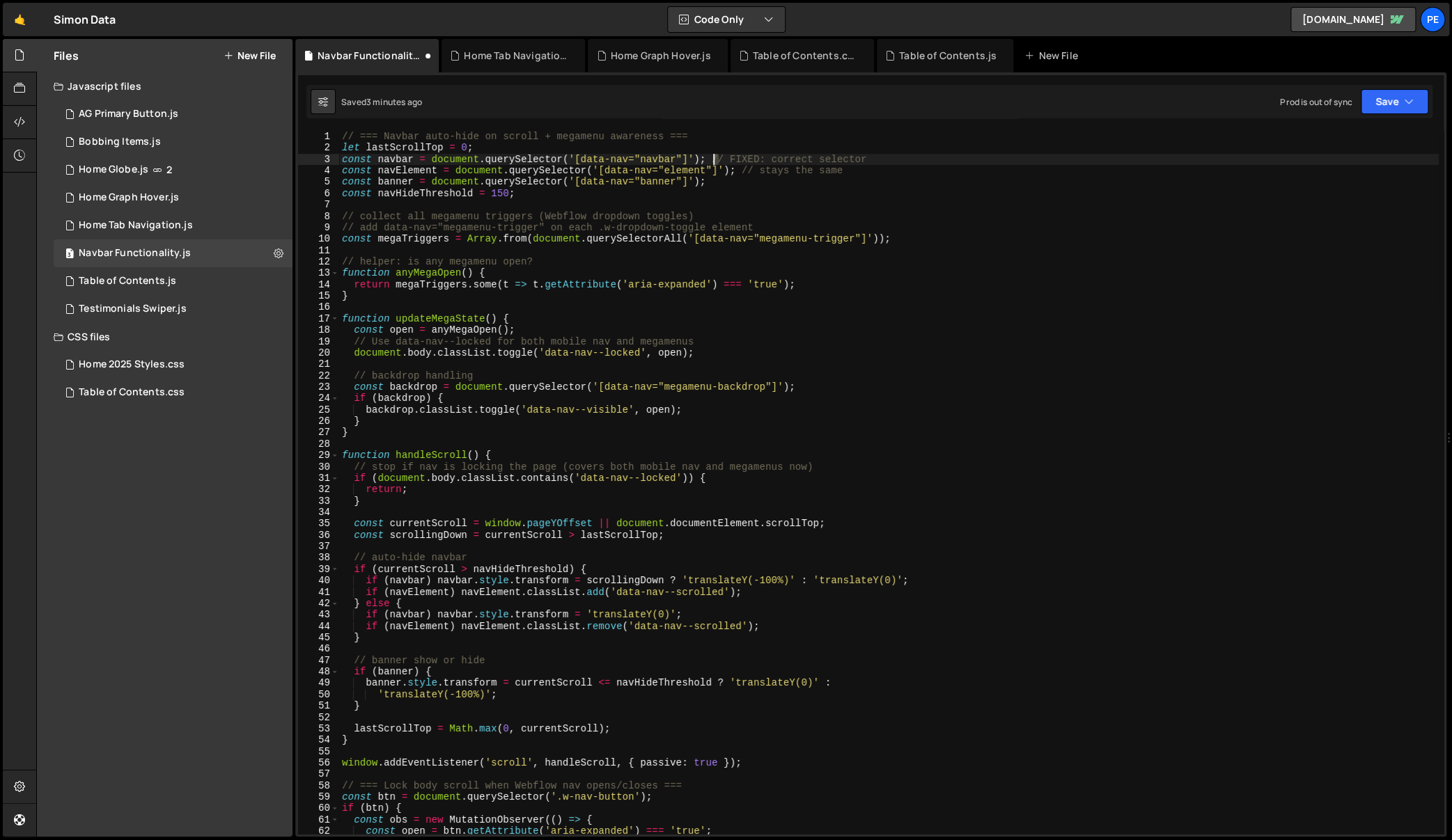
click at [714, 156] on div "// === Navbar auto-hide on scroll + megamenu awareness === let lastScrollTop = …" at bounding box center [888, 494] width 1099 height 727
type textarea "const navElement = document.querySelector('[data-nav="element"]');"
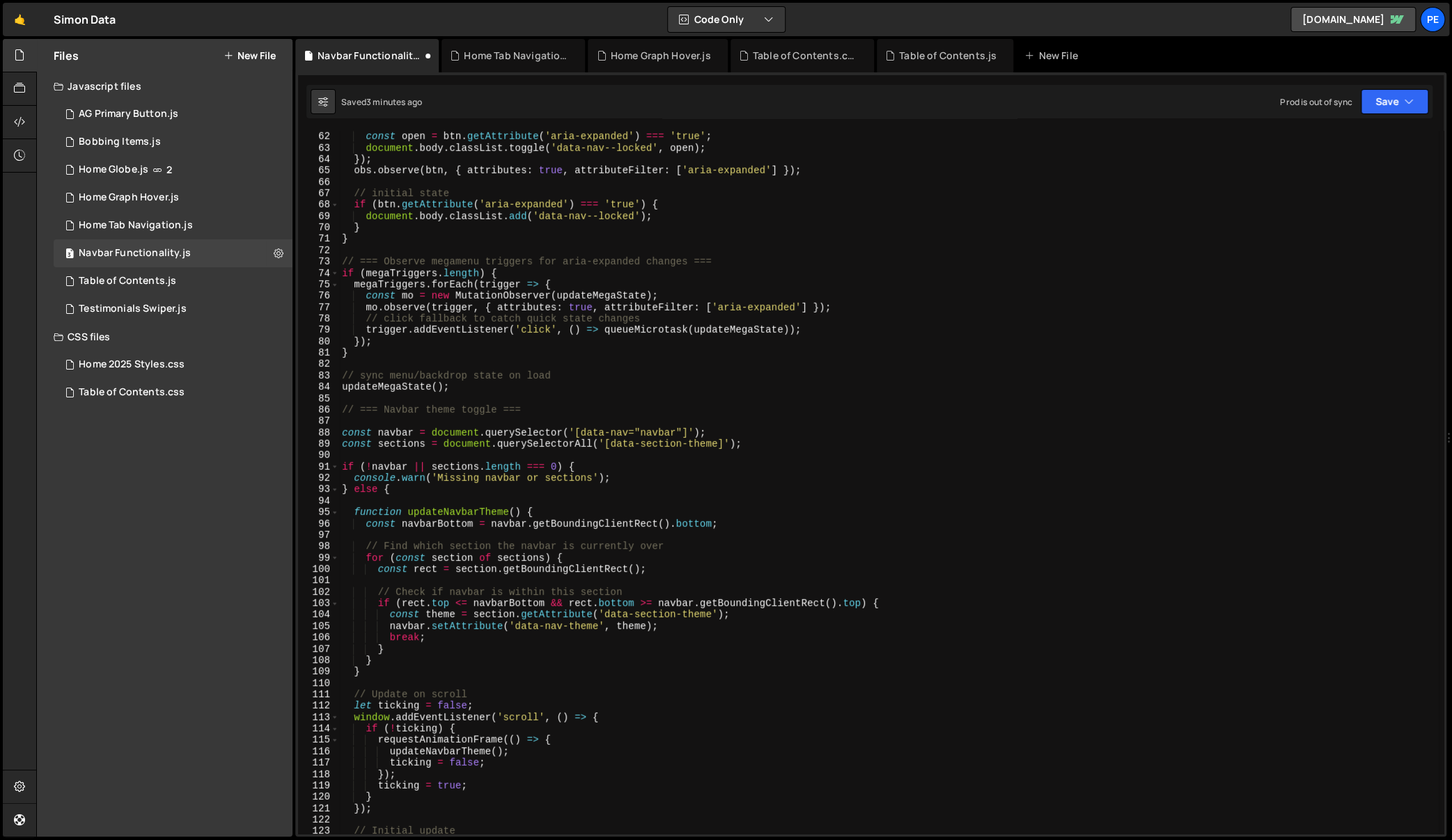
scroll to position [602, 0]
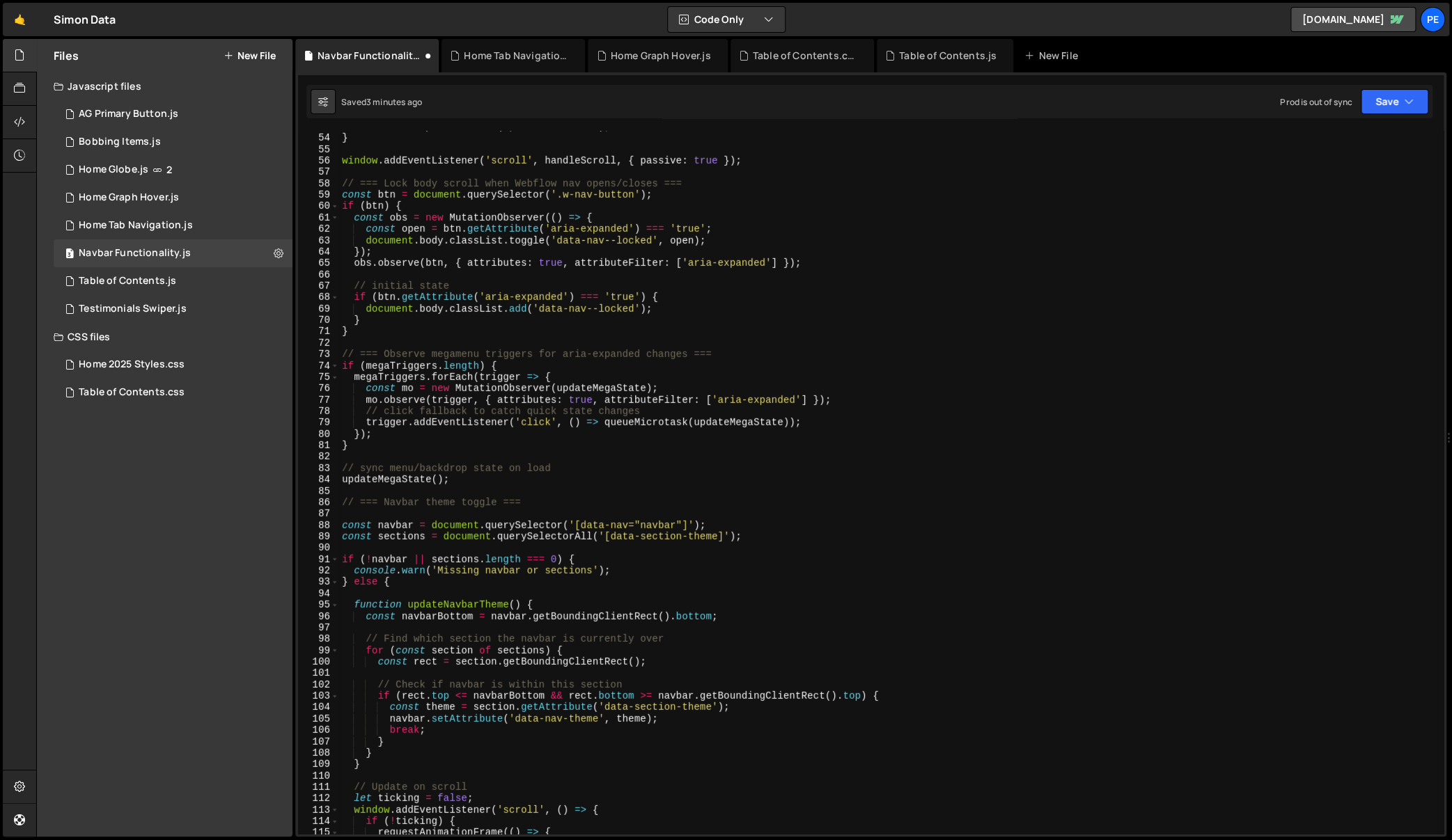
click at [425, 458] on div "lastScrollTop = Math . max ( 0 , currentScroll ) ; } window . addEventListener …" at bounding box center [888, 485] width 1099 height 727
click at [413, 392] on div "lastScrollTop = Math . max ( 0 , currentScroll ) ; } window . addEventListener …" at bounding box center [888, 485] width 1099 height 727
click at [442, 425] on div "lastScrollTop = Math . max ( 0 , currentScroll ) ; } window . addEventListener …" at bounding box center [888, 485] width 1099 height 727
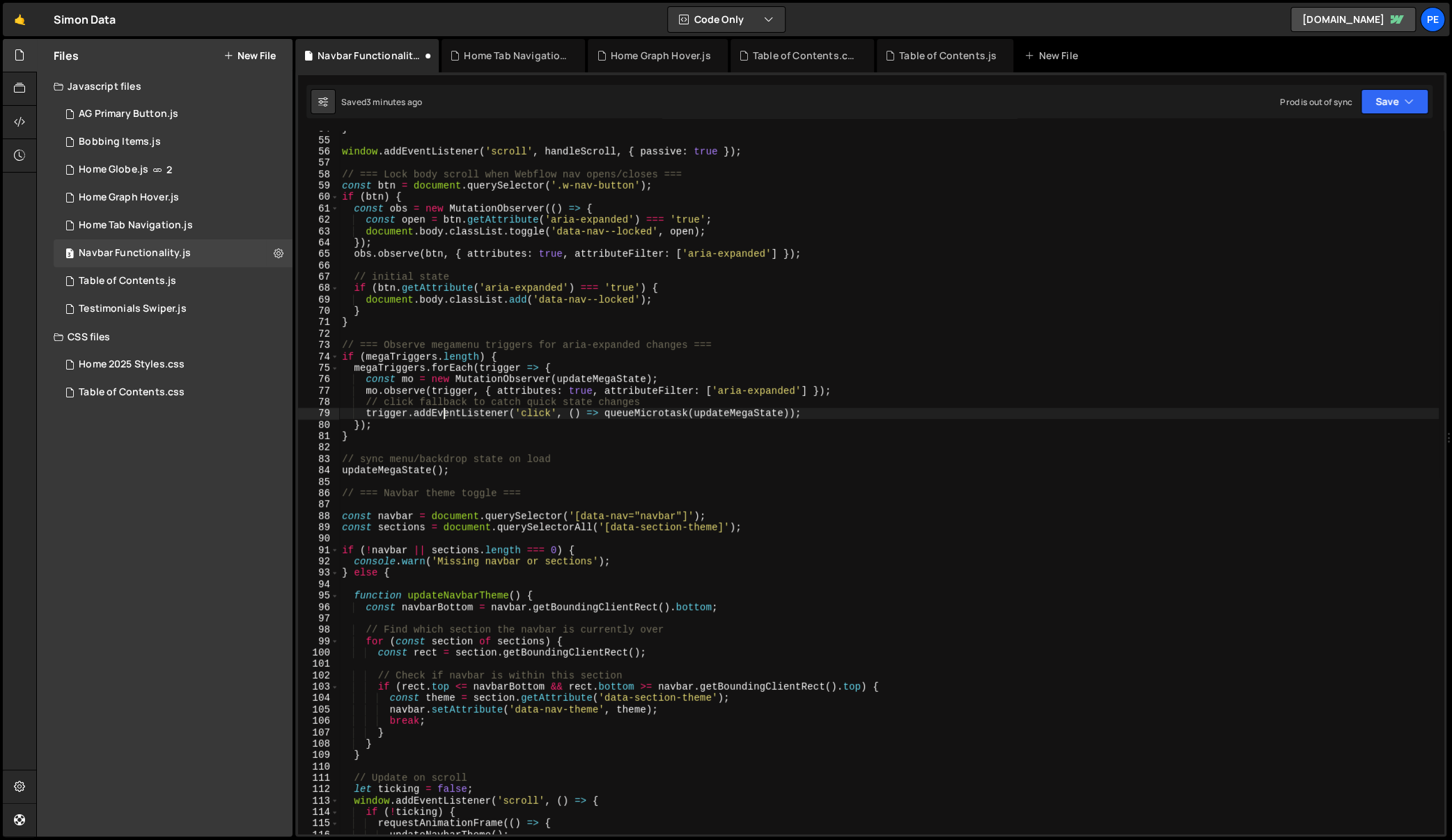
scroll to position [716, 0]
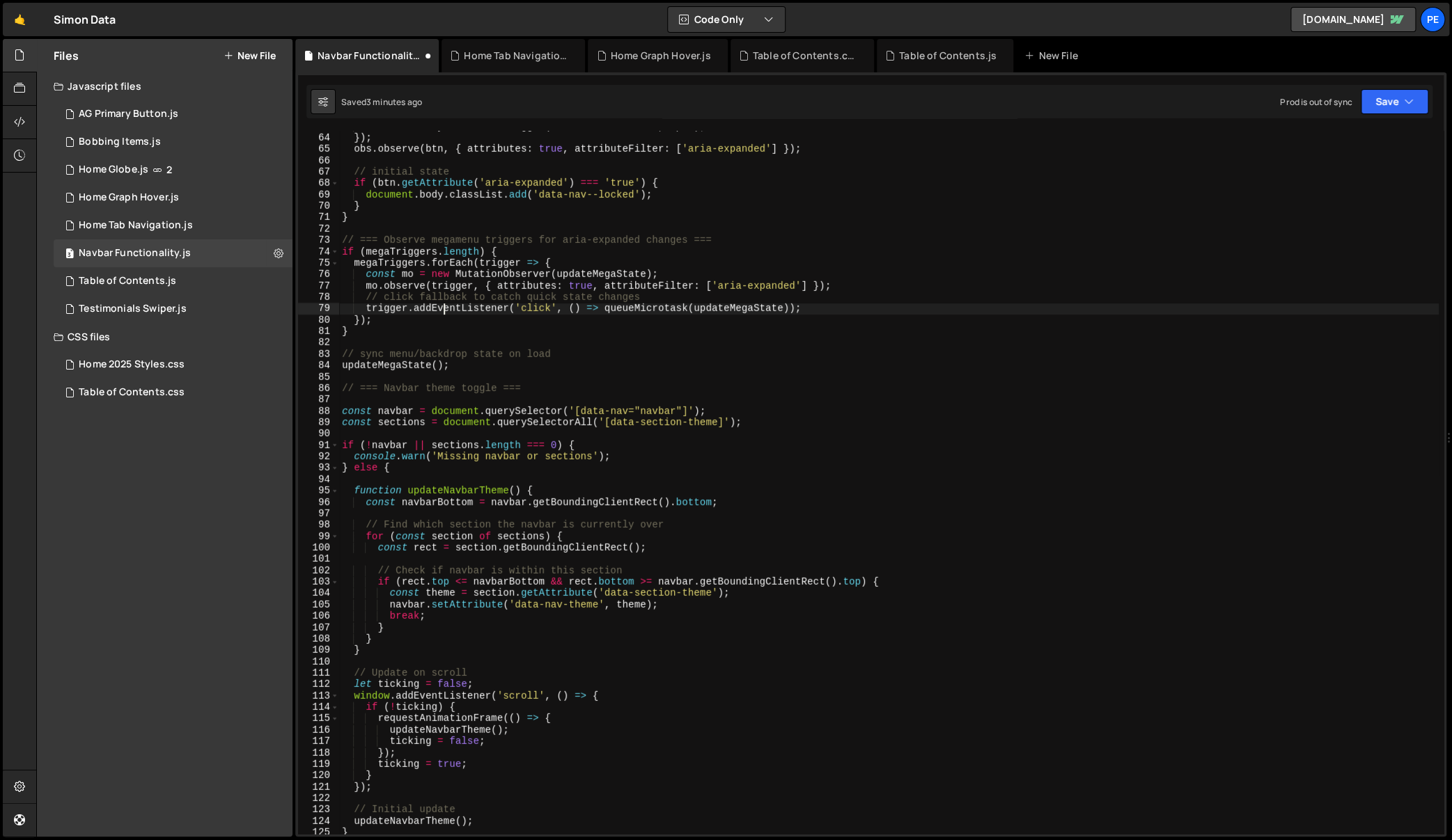
click at [769, 417] on div "document . body . classList . toggle ( 'data-nav--locked' , open ) ; }) ; obs .…" at bounding box center [888, 485] width 1099 height 727
type textarea "const navbar = document.querySelector('[data-nav="navbar"]');"
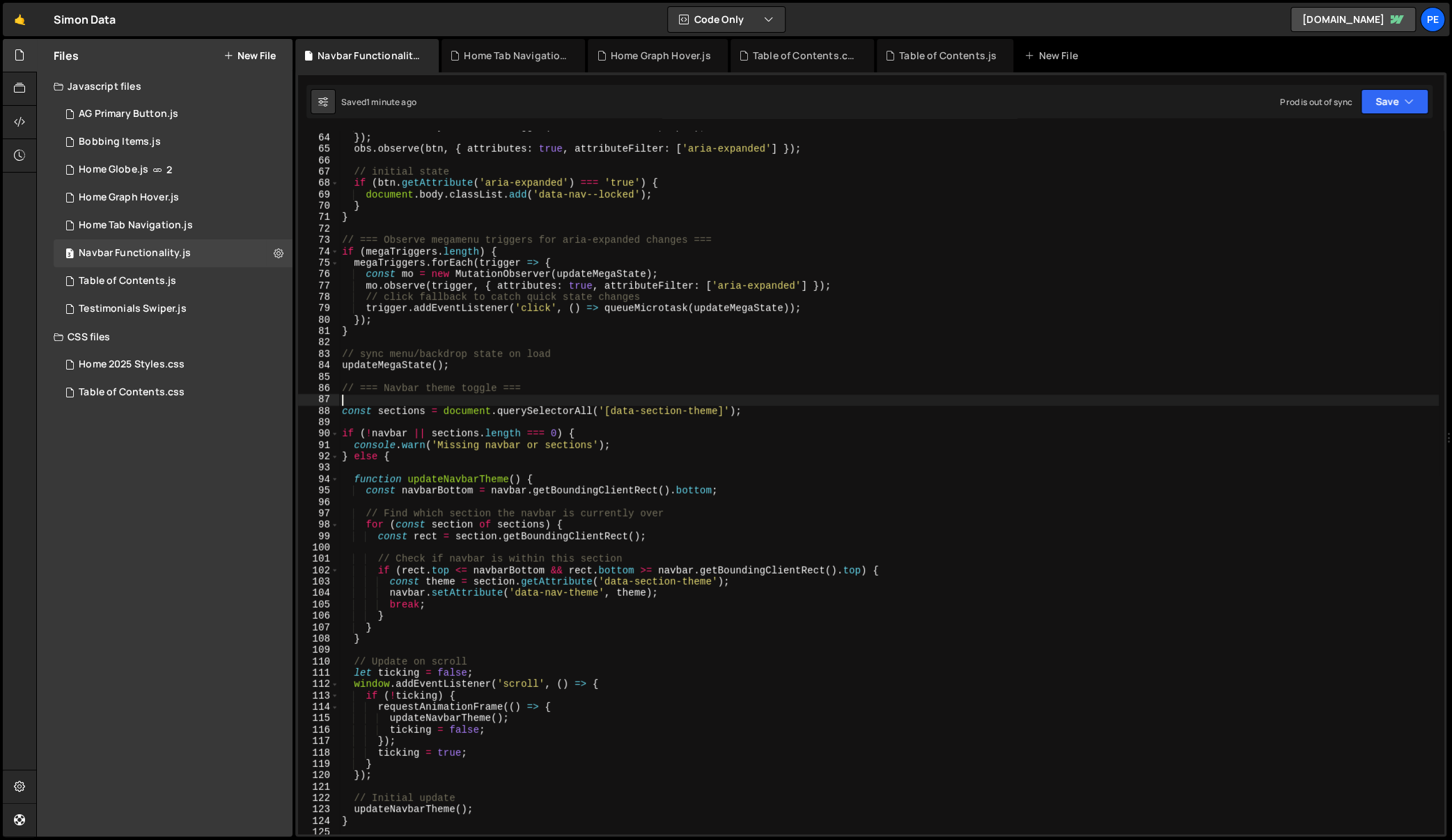
drag, startPoint x: 562, startPoint y: 395, endPoint x: 540, endPoint y: 397, distance: 22.1
click at [560, 392] on div "document . body . classList . toggle ( 'data-nav--locked' , open ) ; }) ; obs .…" at bounding box center [888, 485] width 1099 height 727
type textarea "// === Navbar theme toggle ==="
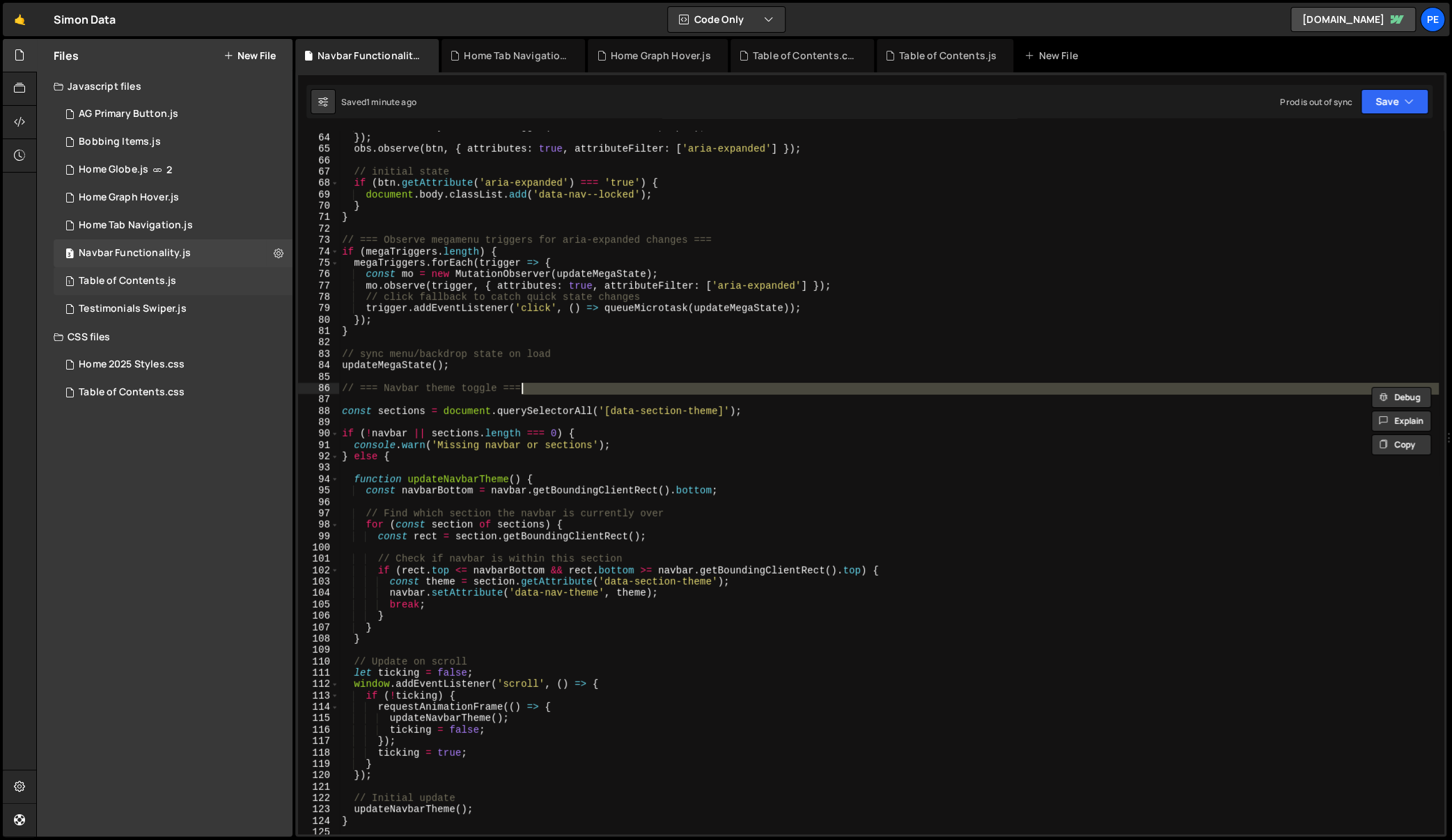
click at [201, 274] on div "1 Table of Contents.js 0" at bounding box center [173, 281] width 238 height 28
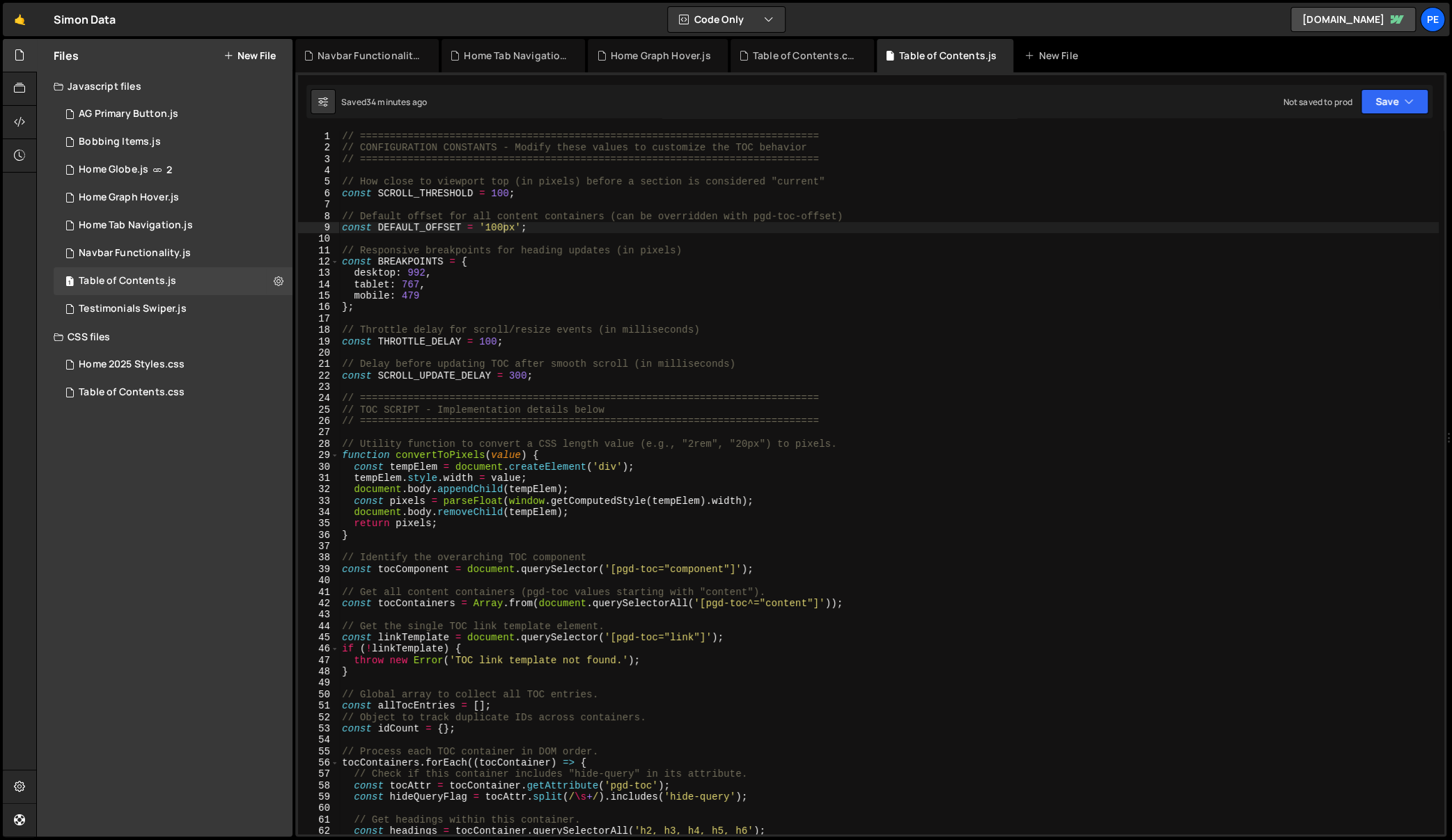
click at [512, 283] on div "// ============================================================================…" at bounding box center [888, 494] width 1099 height 727
type textarea "}"
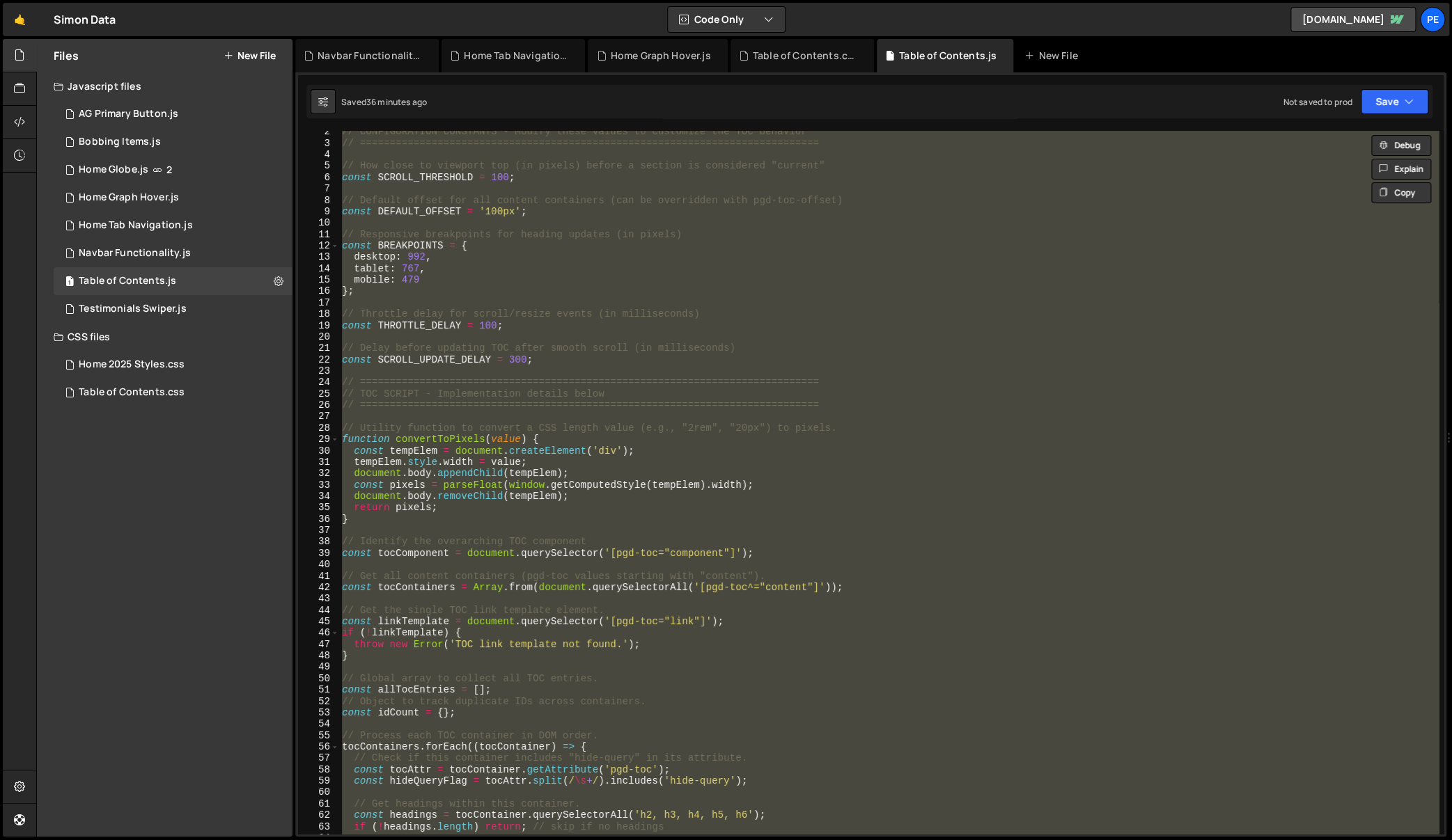
scroll to position [50, 0]
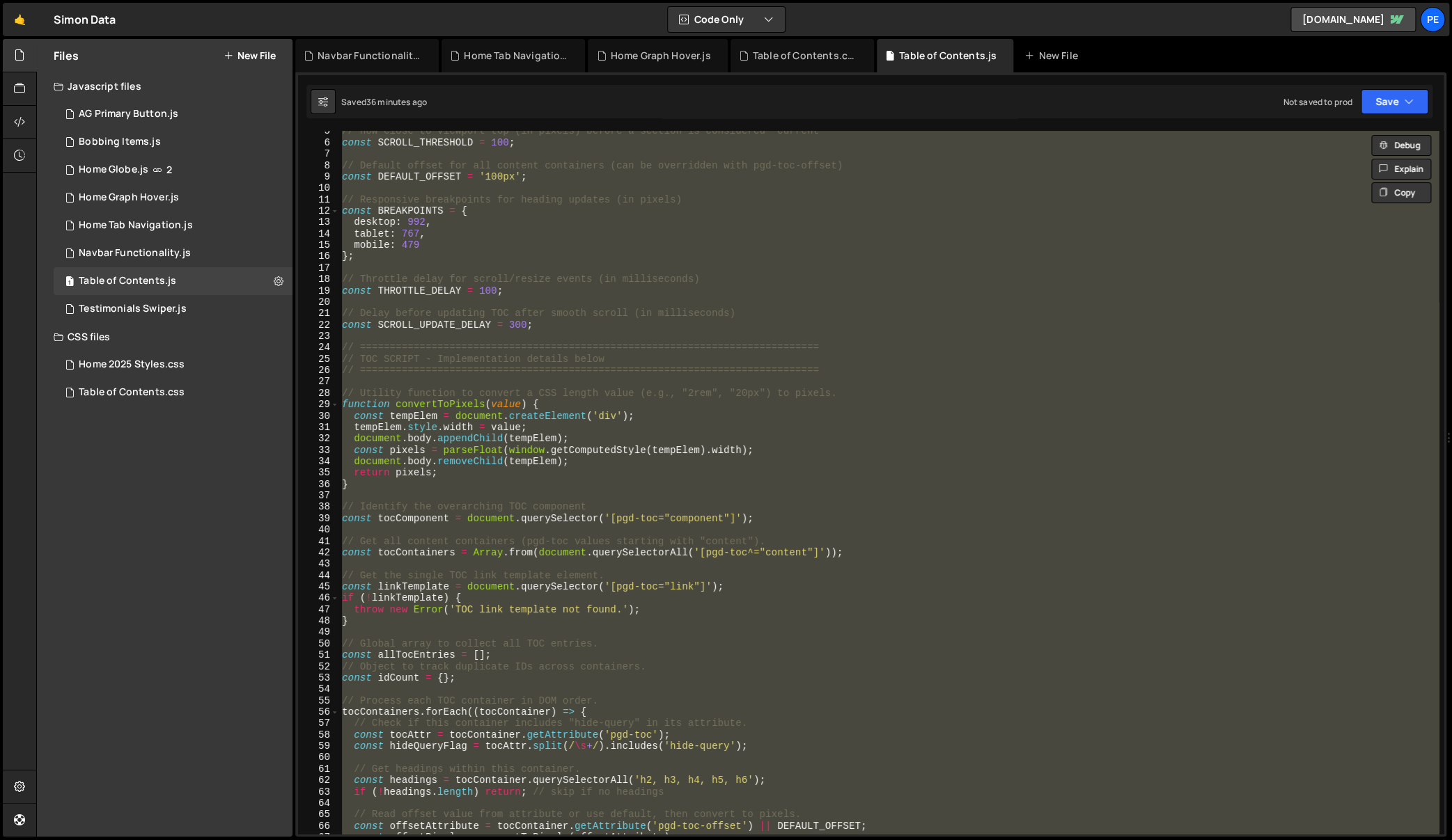
click at [707, 561] on div "// How close to viewport top (in pixels) before a section is considered "curren…" at bounding box center [888, 489] width 1099 height 727
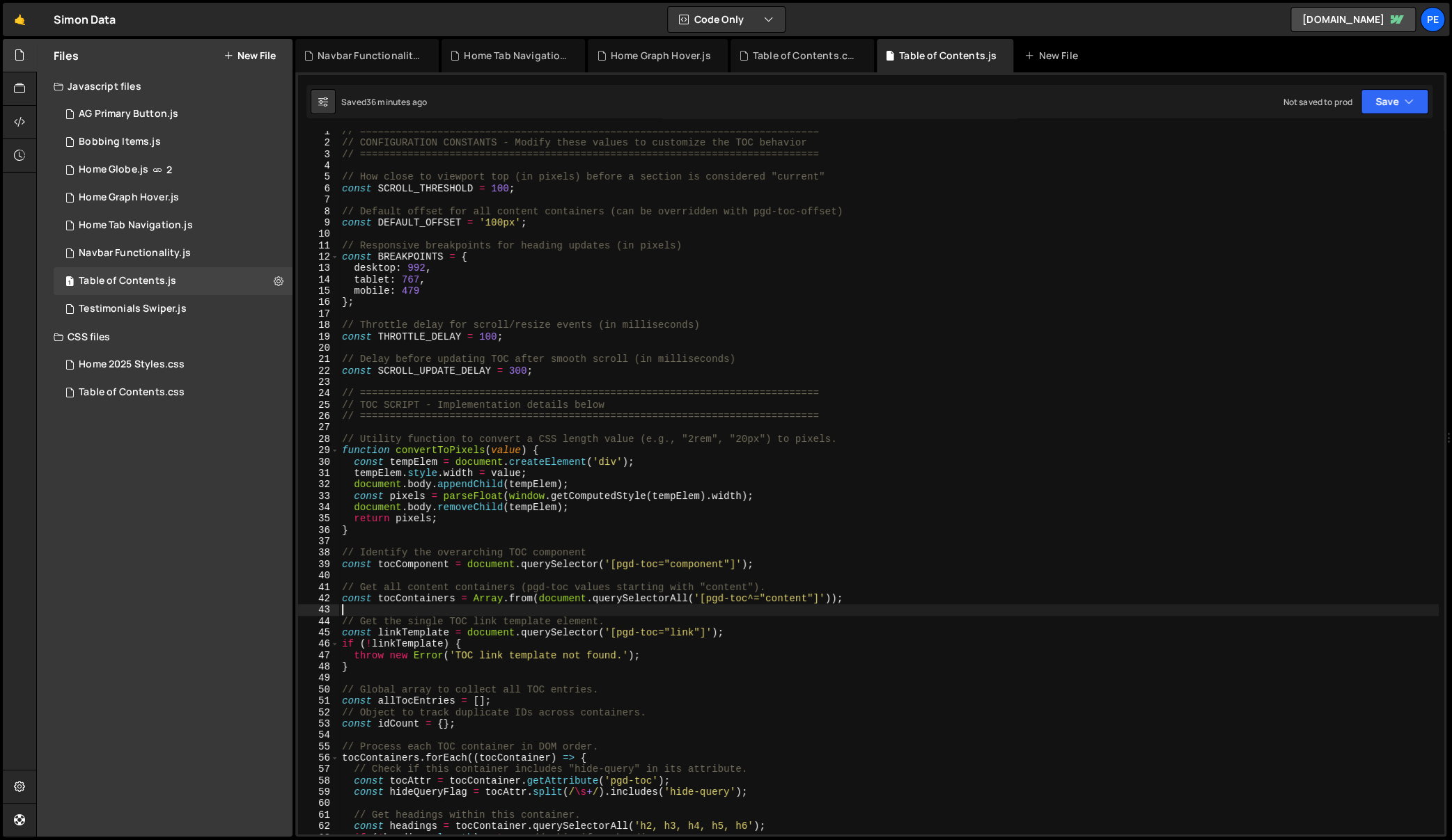
scroll to position [9, 0]
click at [703, 559] on div "// ============================================================================…" at bounding box center [888, 485] width 1099 height 727
type textarea "const tocComponent = document.querySelector('[pgd-toc="component"]');"
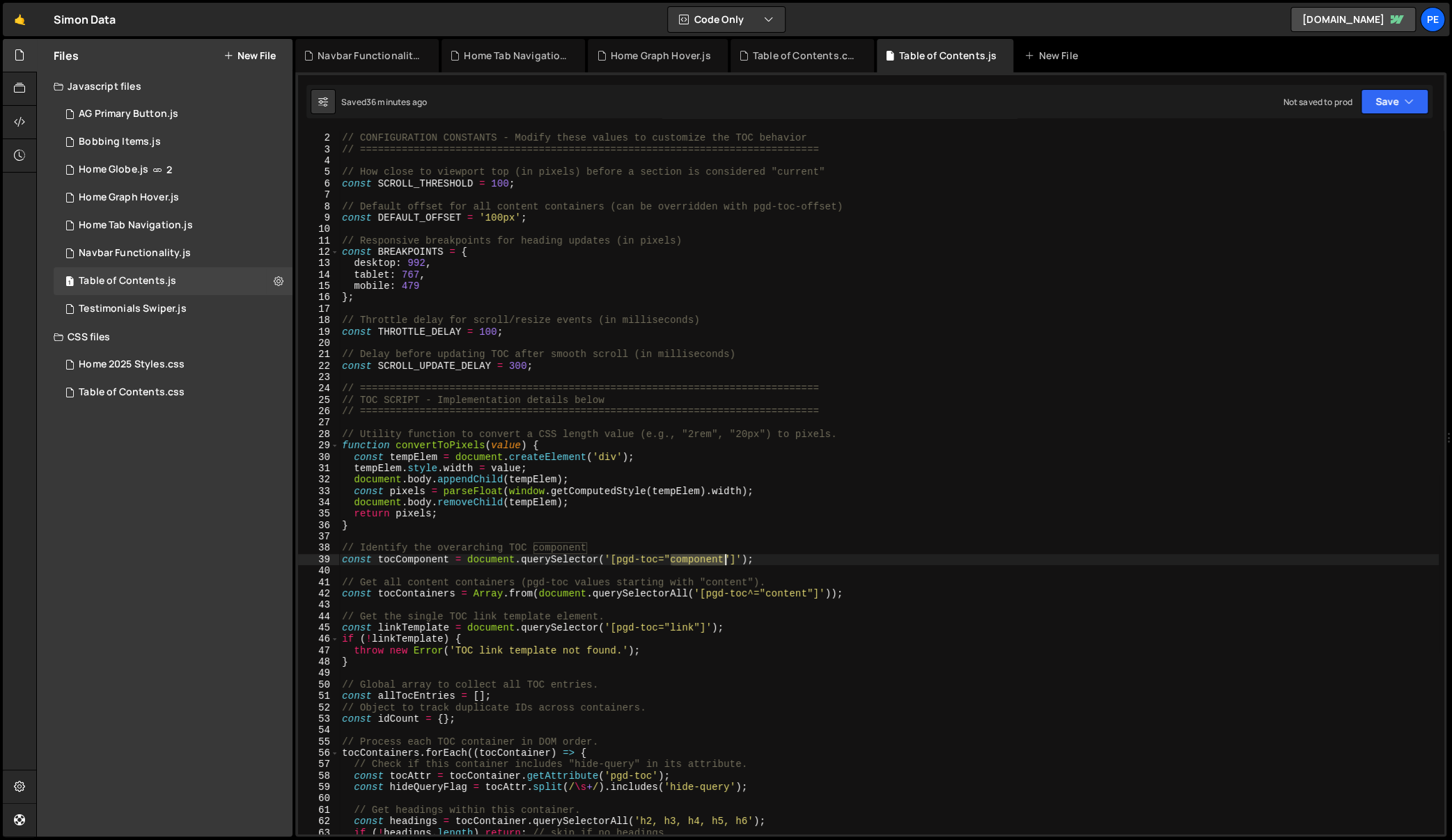
click at [703, 559] on div "// ============================================================================…" at bounding box center [888, 485] width 1099 height 727
click at [157, 250] on div "Navbar Functionality.js" at bounding box center [134, 253] width 112 height 13
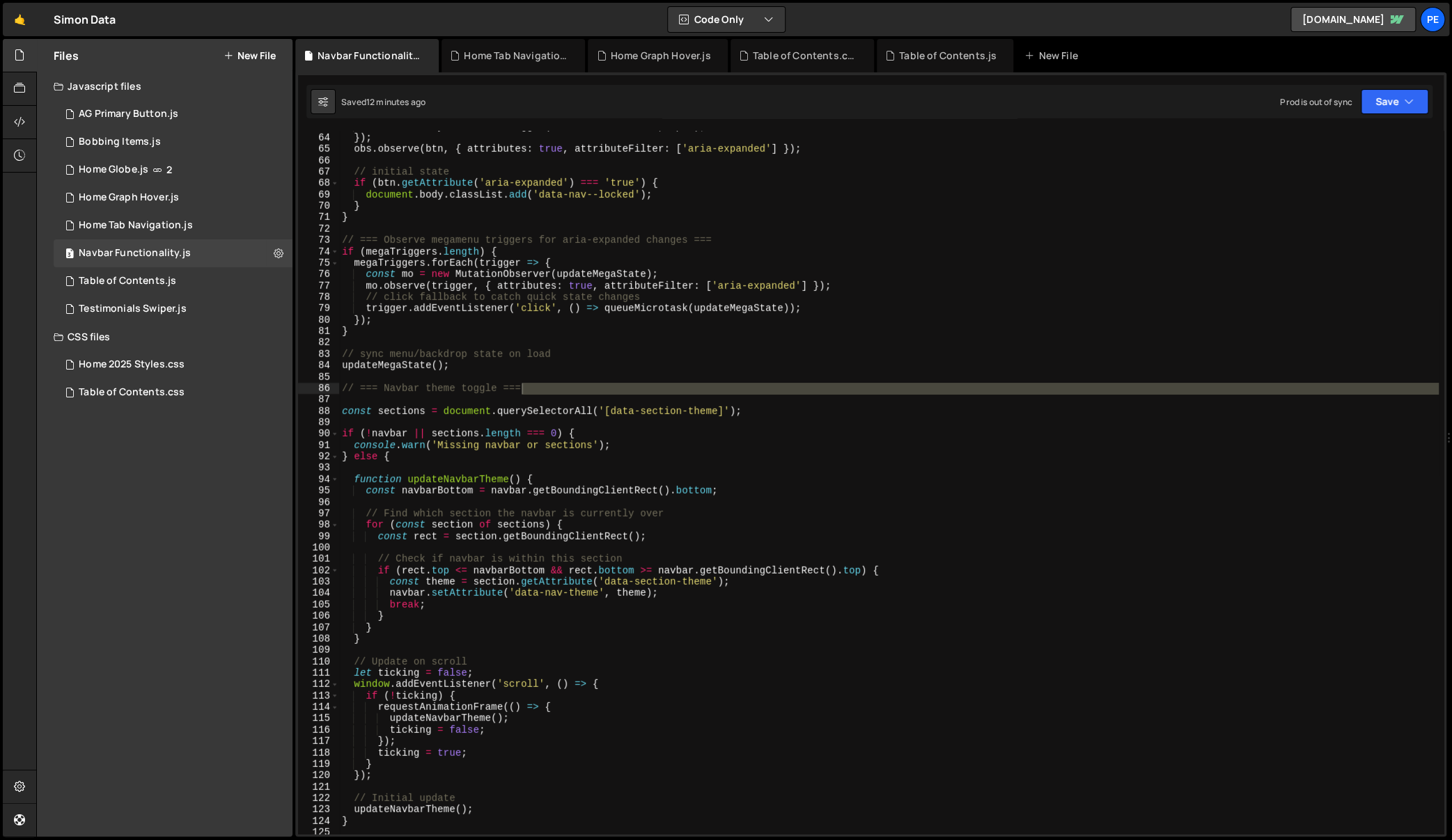
click at [654, 259] on div "document . body . classList . toggle ( 'data-nav--locked' , open ) ; }) ; obs .…" at bounding box center [888, 485] width 1099 height 727
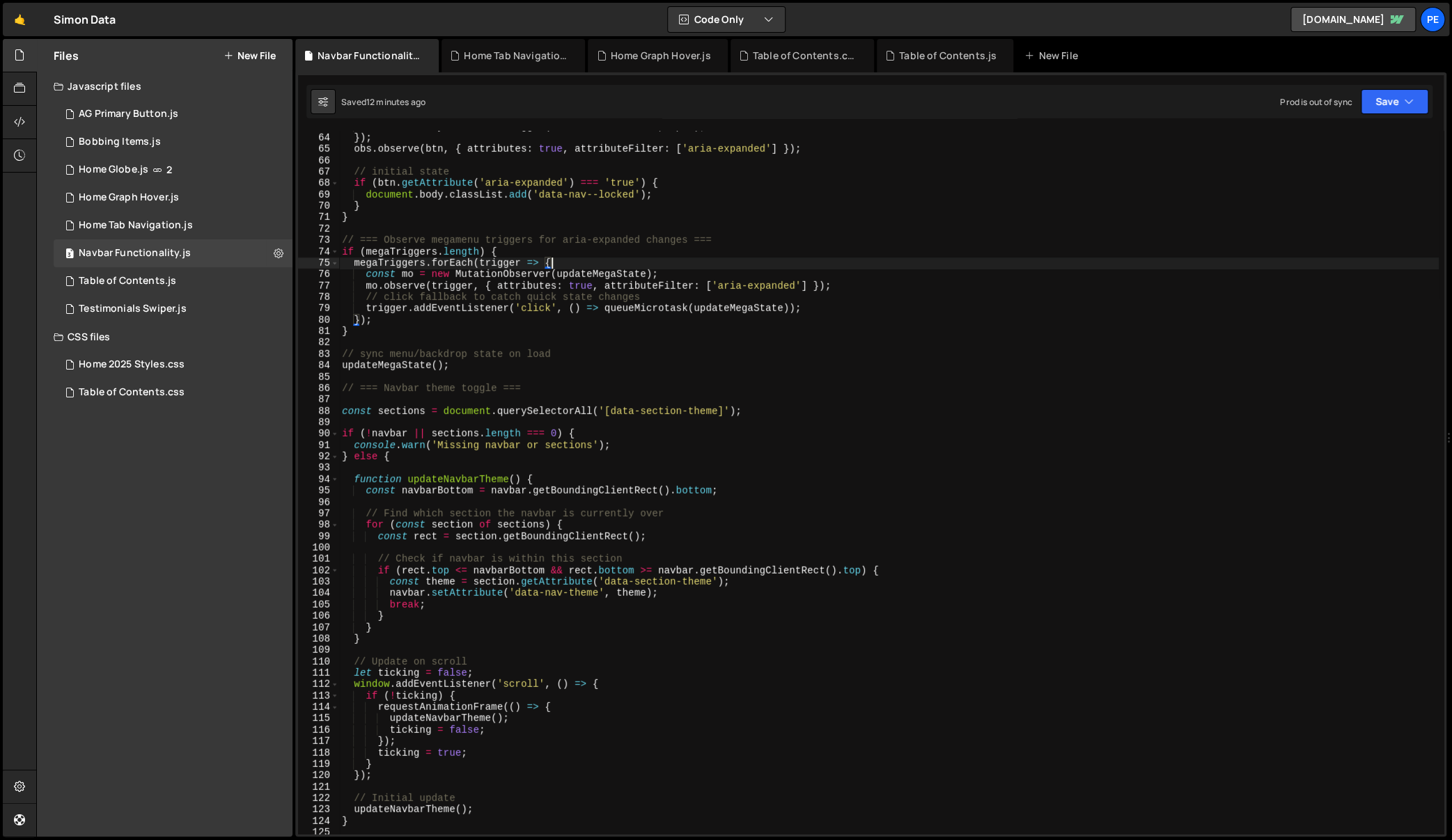
type textarea "}"
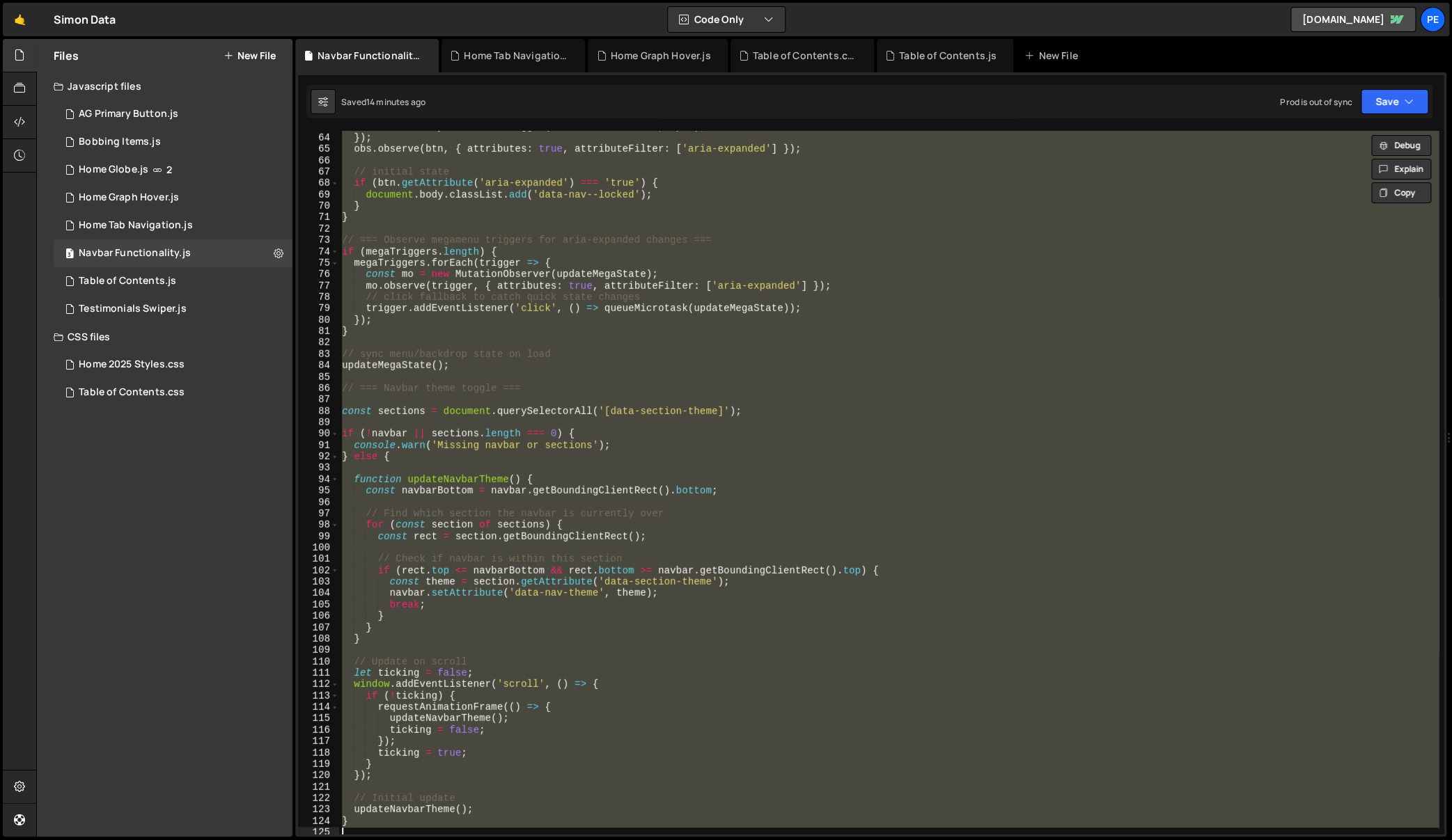
click at [653, 425] on div "document . body . classList . toggle ( 'data-nav--locked' , open ) ; }) ; obs .…" at bounding box center [888, 483] width 1099 height 703
paste textarea
type textarea "}"
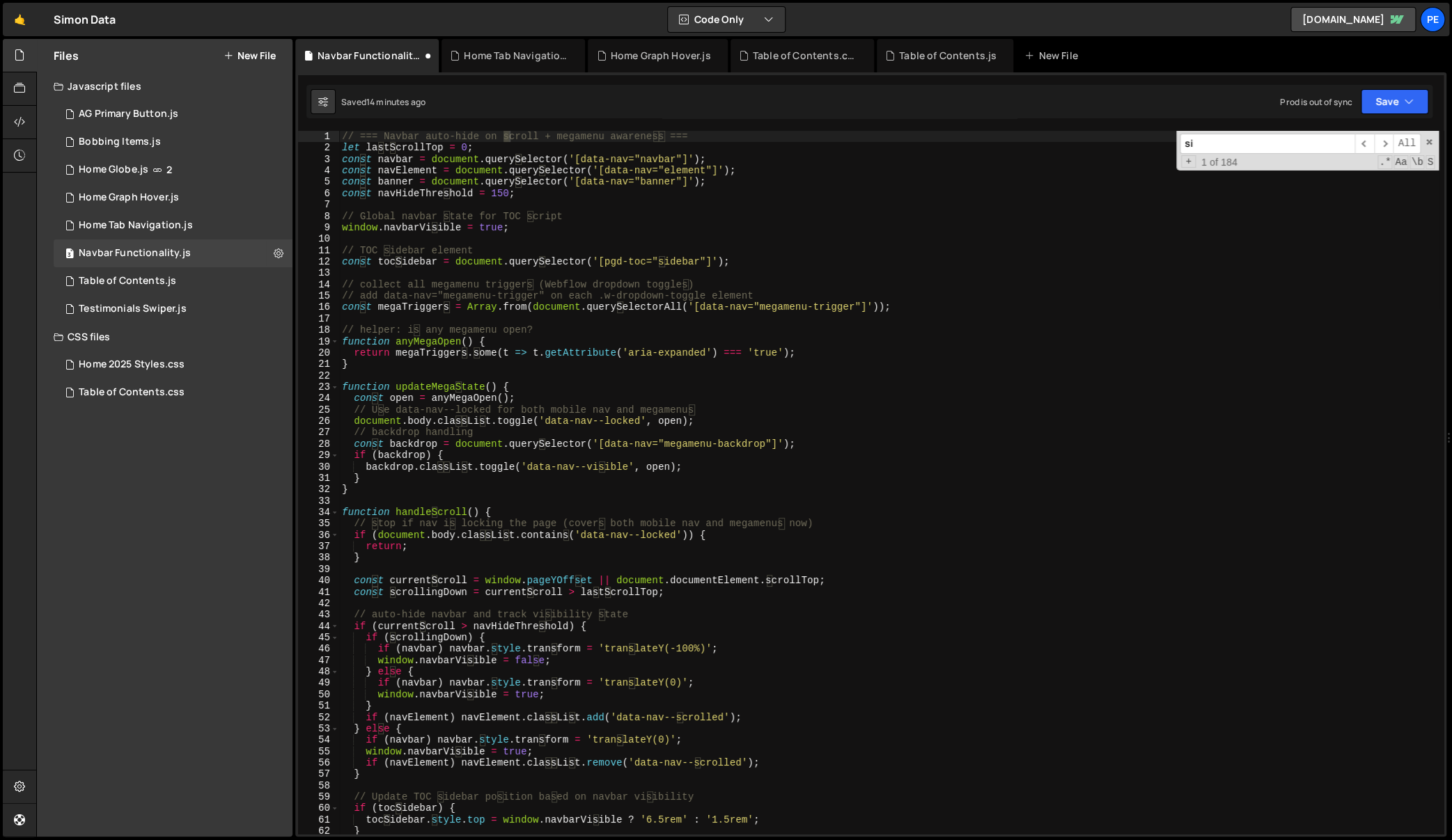
scroll to position [0, 0]
type input "sidebar"
click at [141, 275] on div "Table of Contents.js" at bounding box center [127, 281] width 97 height 13
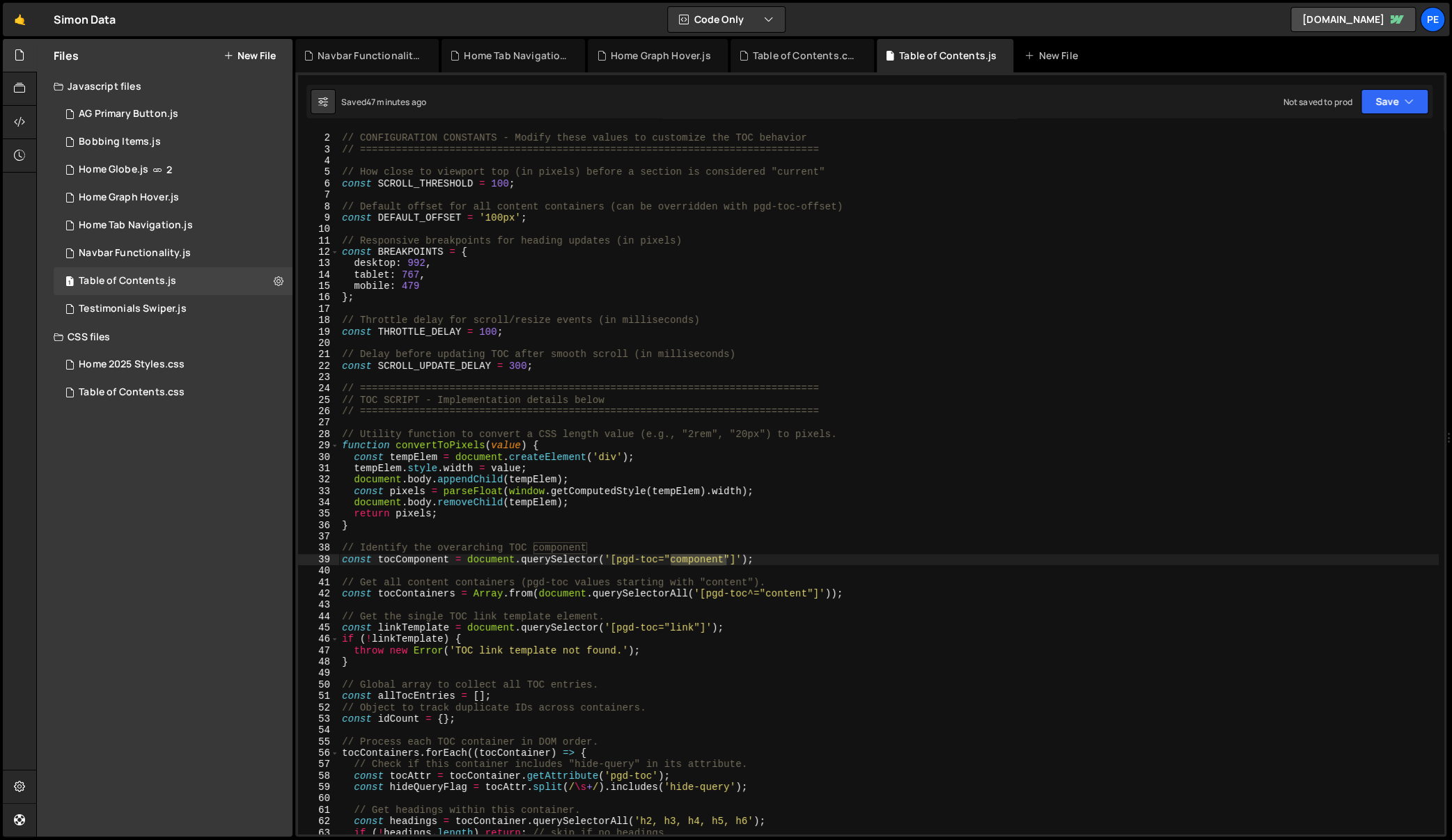
click at [584, 270] on div "// ============================================================================…" at bounding box center [888, 485] width 1099 height 727
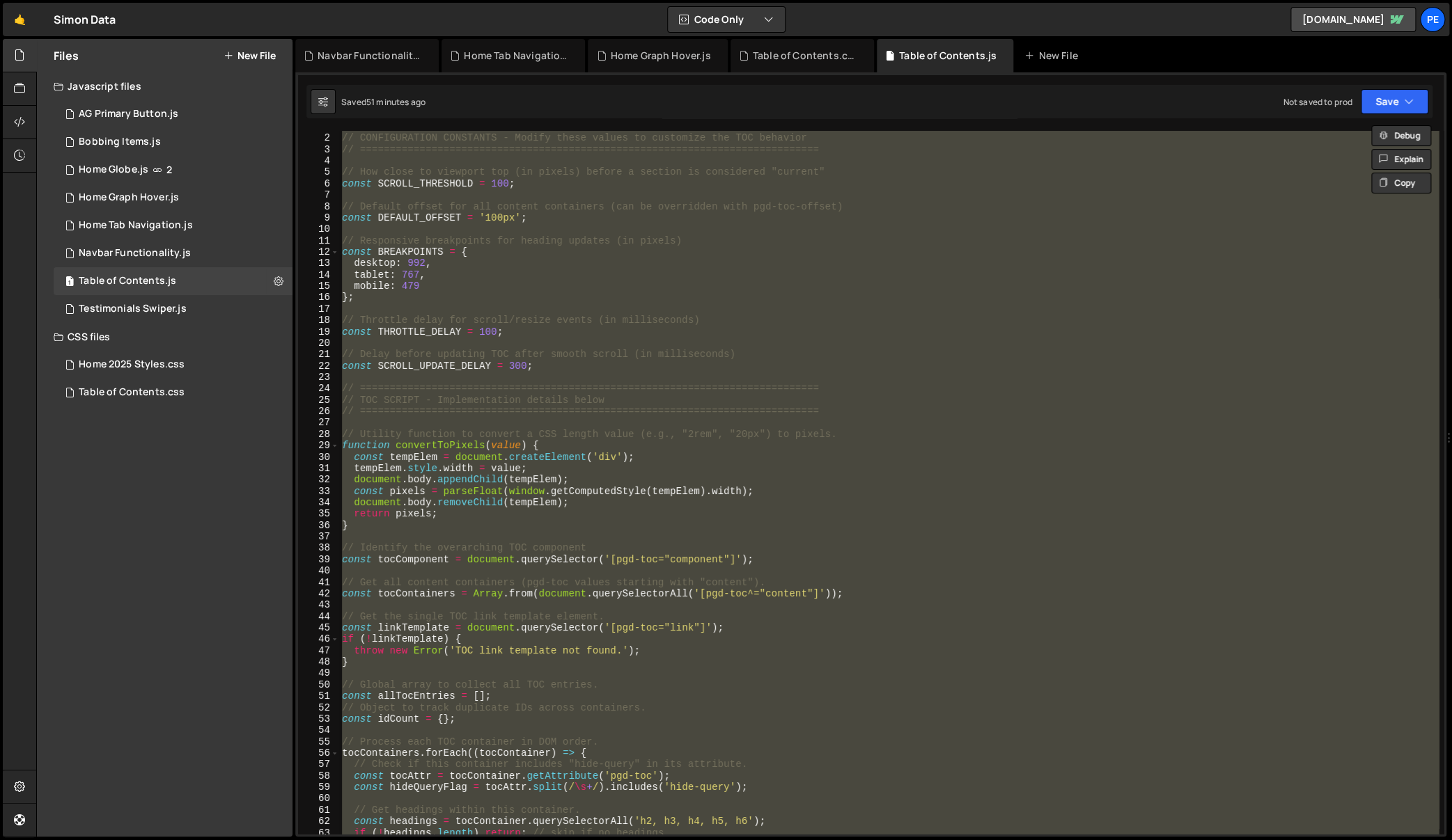
click at [858, 265] on div "// ============================================================================…" at bounding box center [888, 485] width 1099 height 727
paste textarea
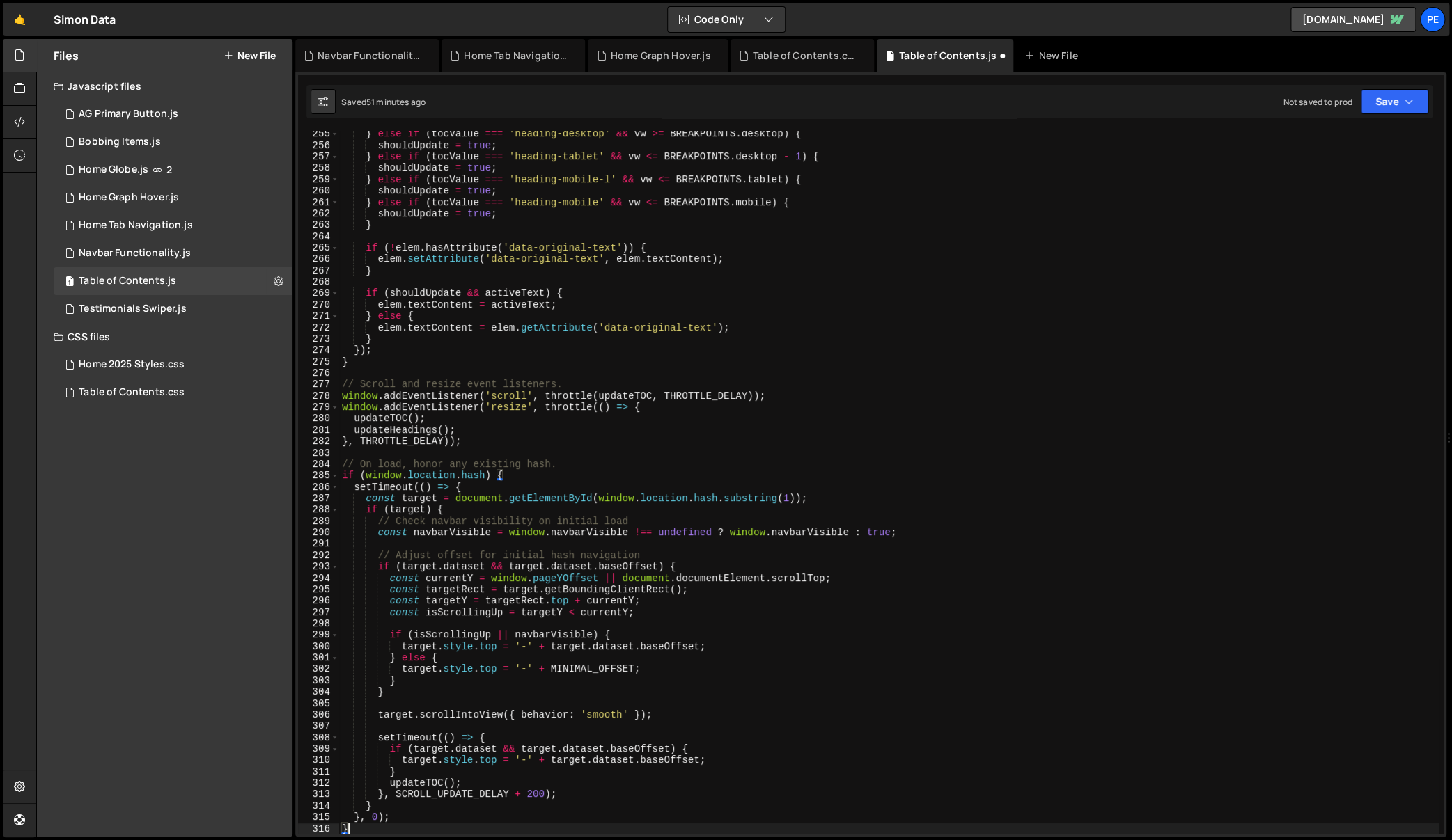
type textarea "}, 0);"
